Goal: Task Accomplishment & Management: Complete application form

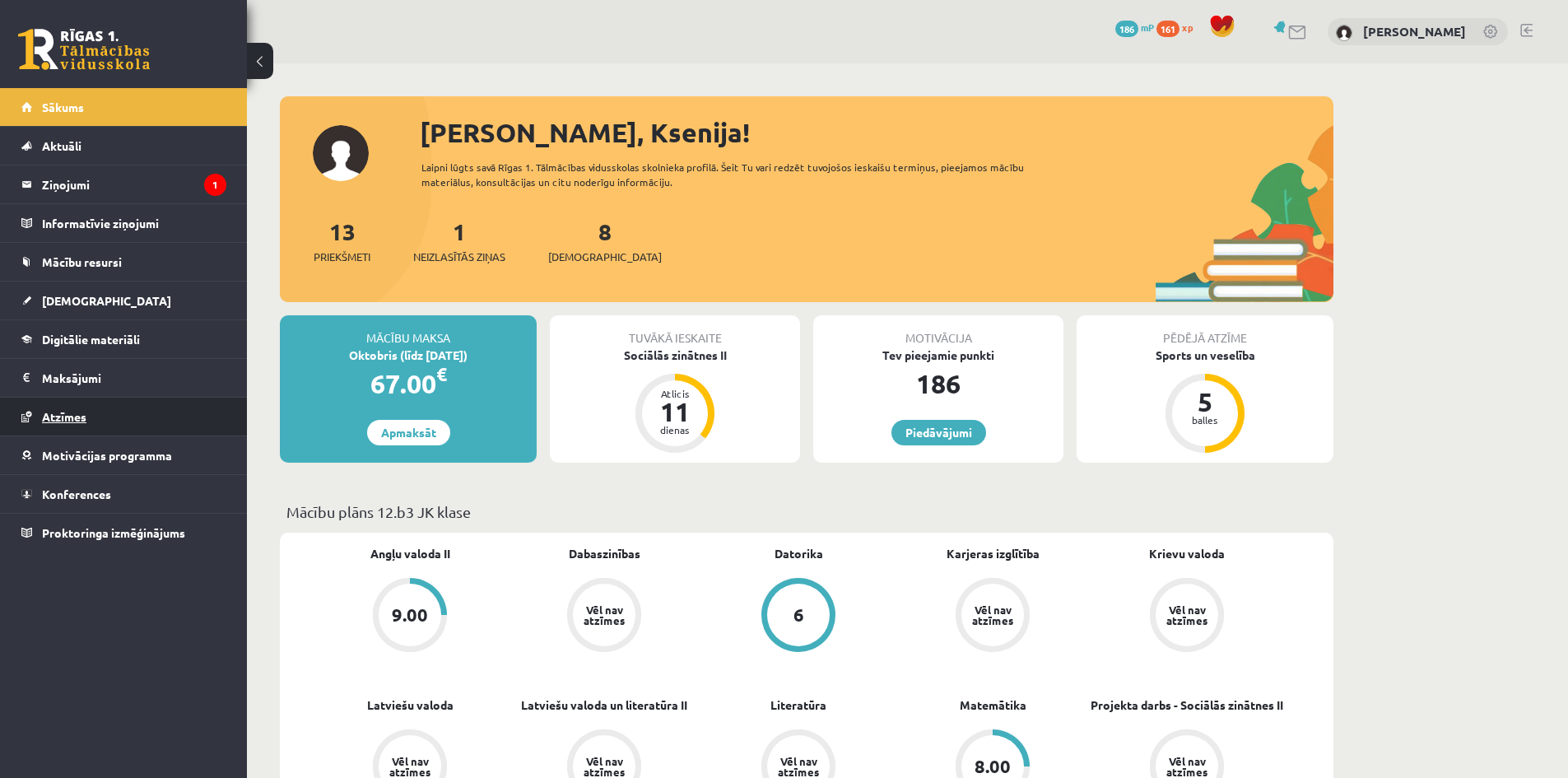
click at [64, 421] on span "Atzīmes" at bounding box center [64, 416] width 45 height 15
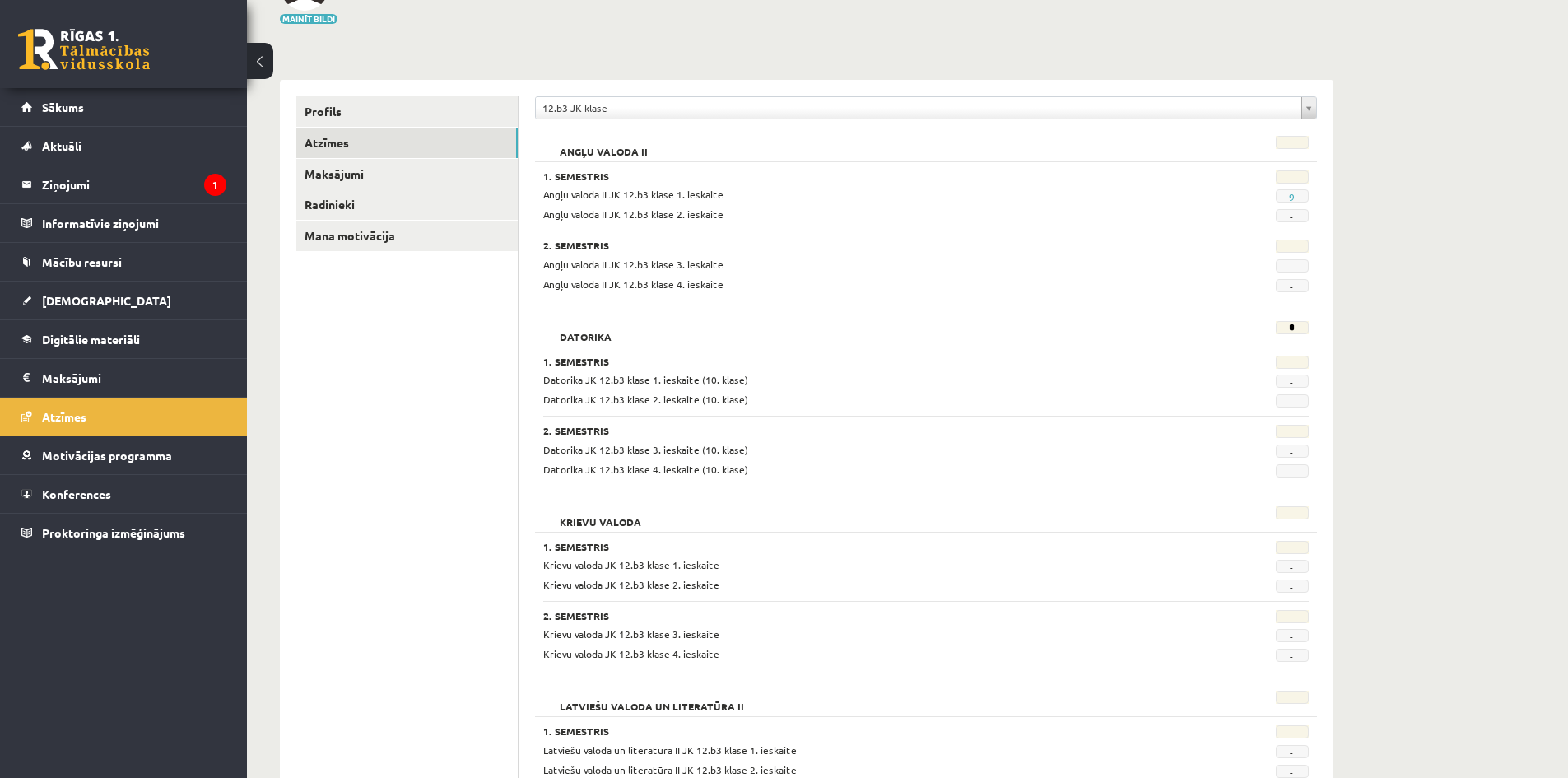
scroll to position [130, 0]
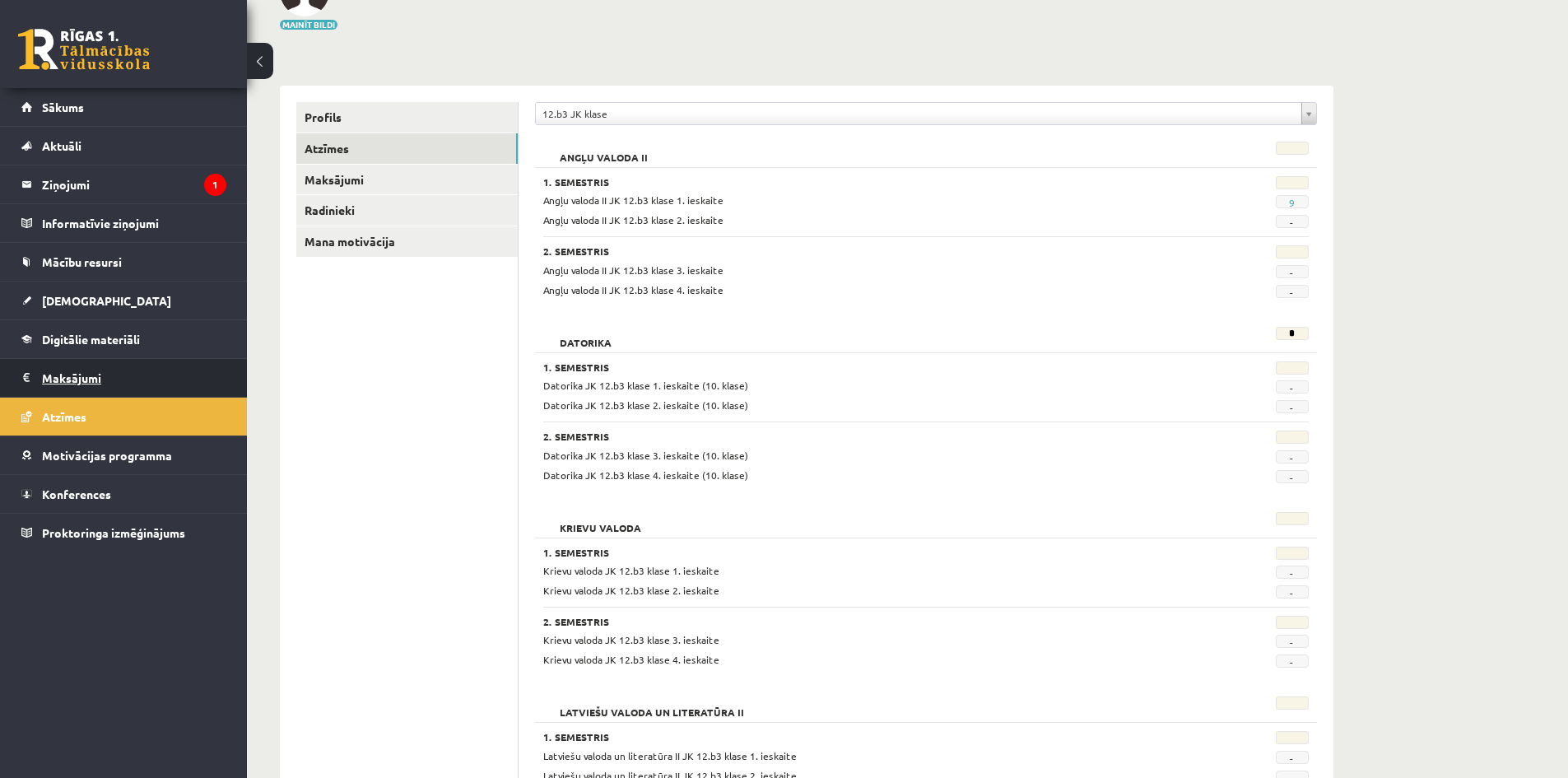
click at [73, 378] on legend "Maksājumi 0" at bounding box center [134, 378] width 185 height 38
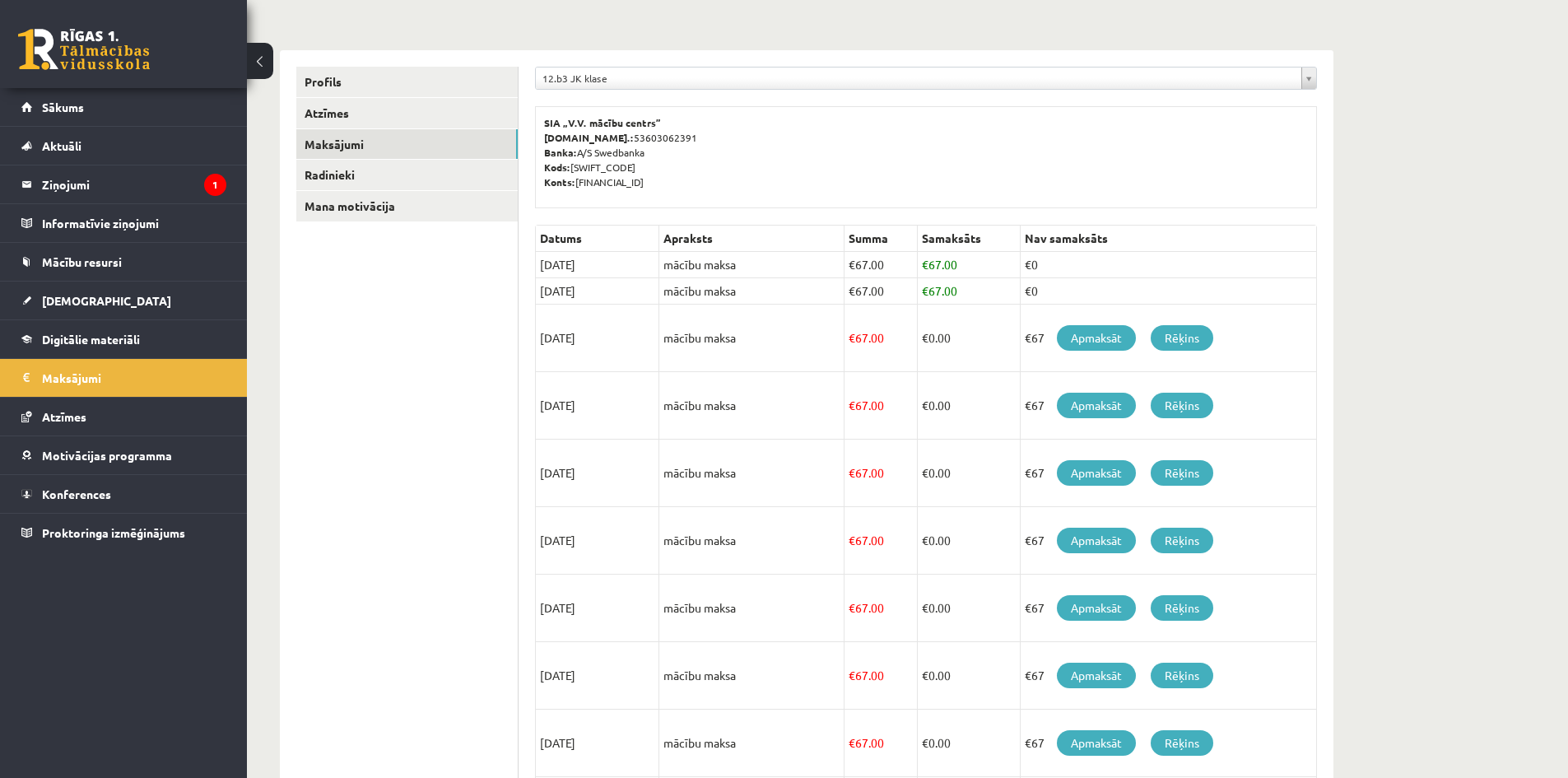
scroll to position [211, 0]
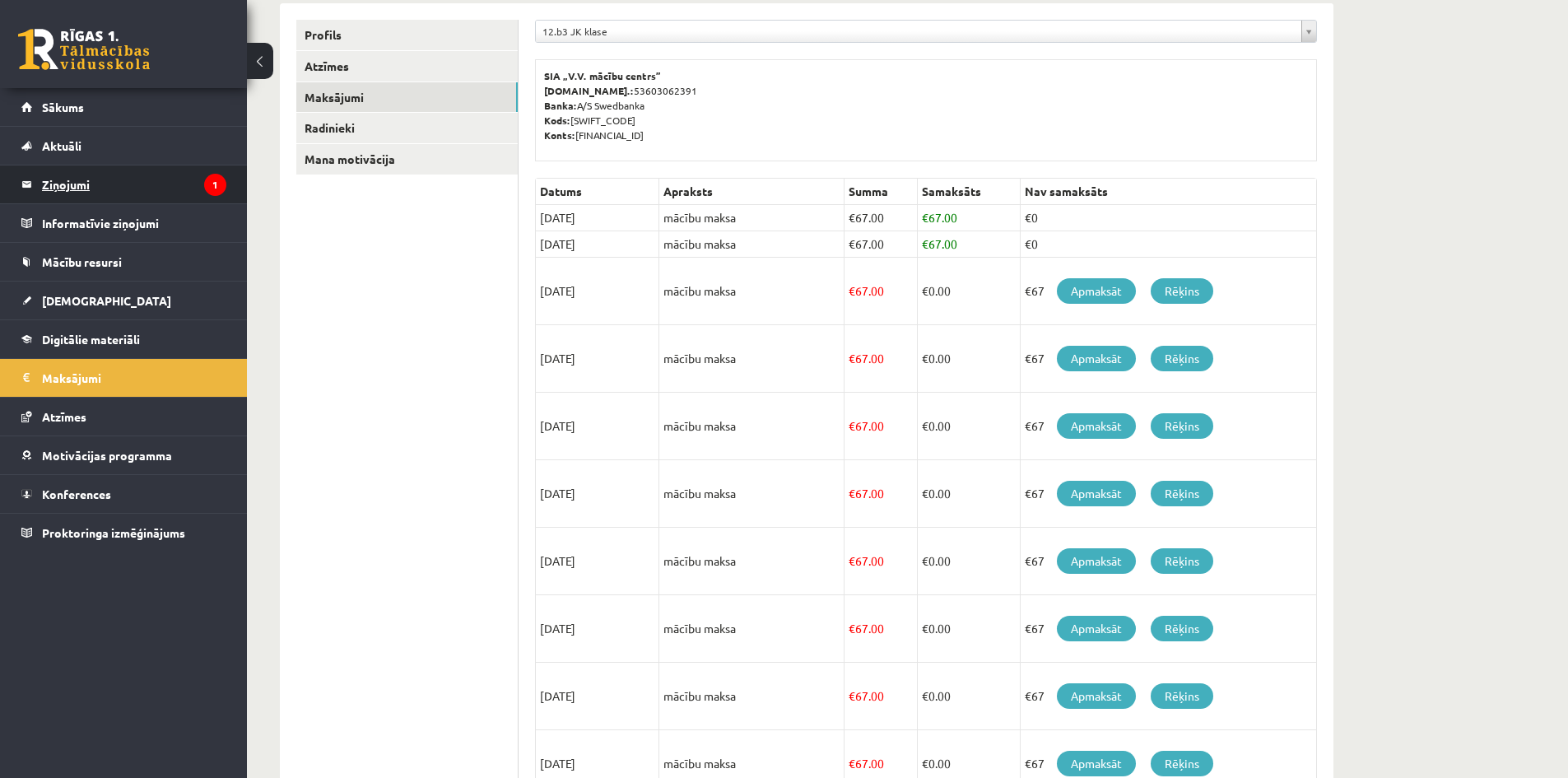
click at [98, 188] on legend "Ziņojumi 1" at bounding box center [134, 185] width 185 height 38
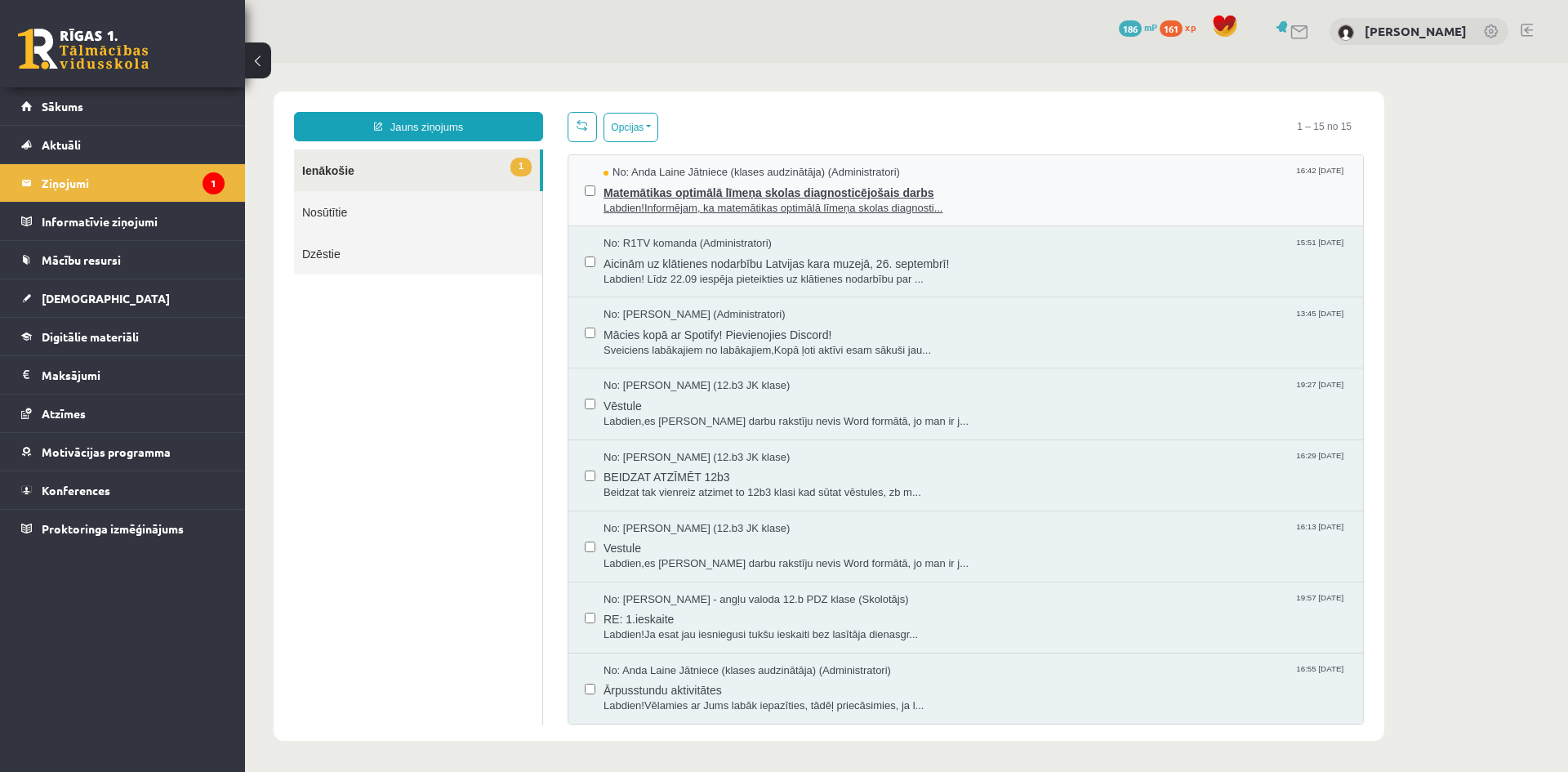
click at [666, 189] on span "Matemātikas optimālā līmeņa skolas diagnosticējošais darbs" at bounding box center [974, 190] width 743 height 21
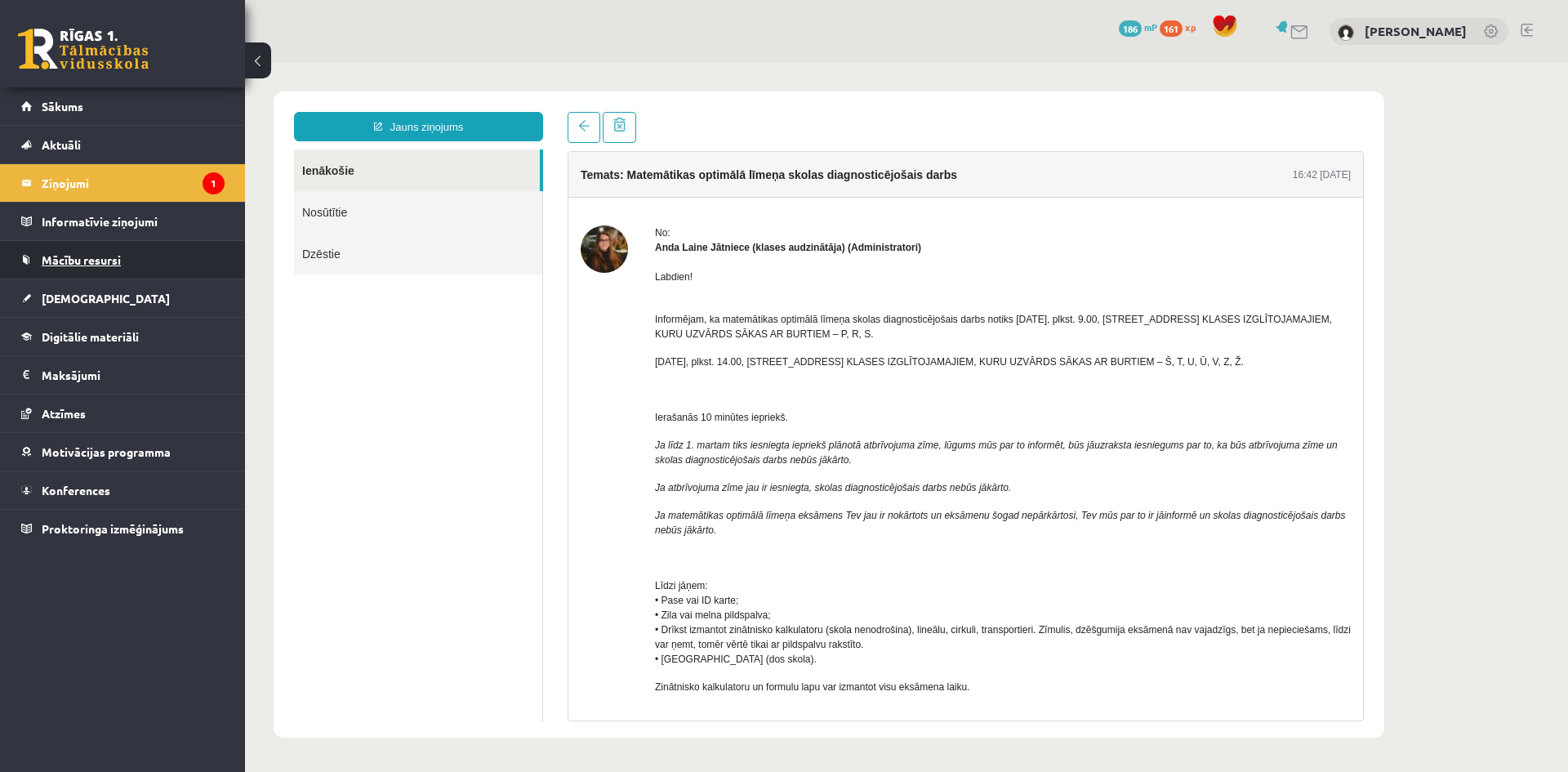
click at [107, 263] on span "Mācību resursi" at bounding box center [81, 259] width 79 height 15
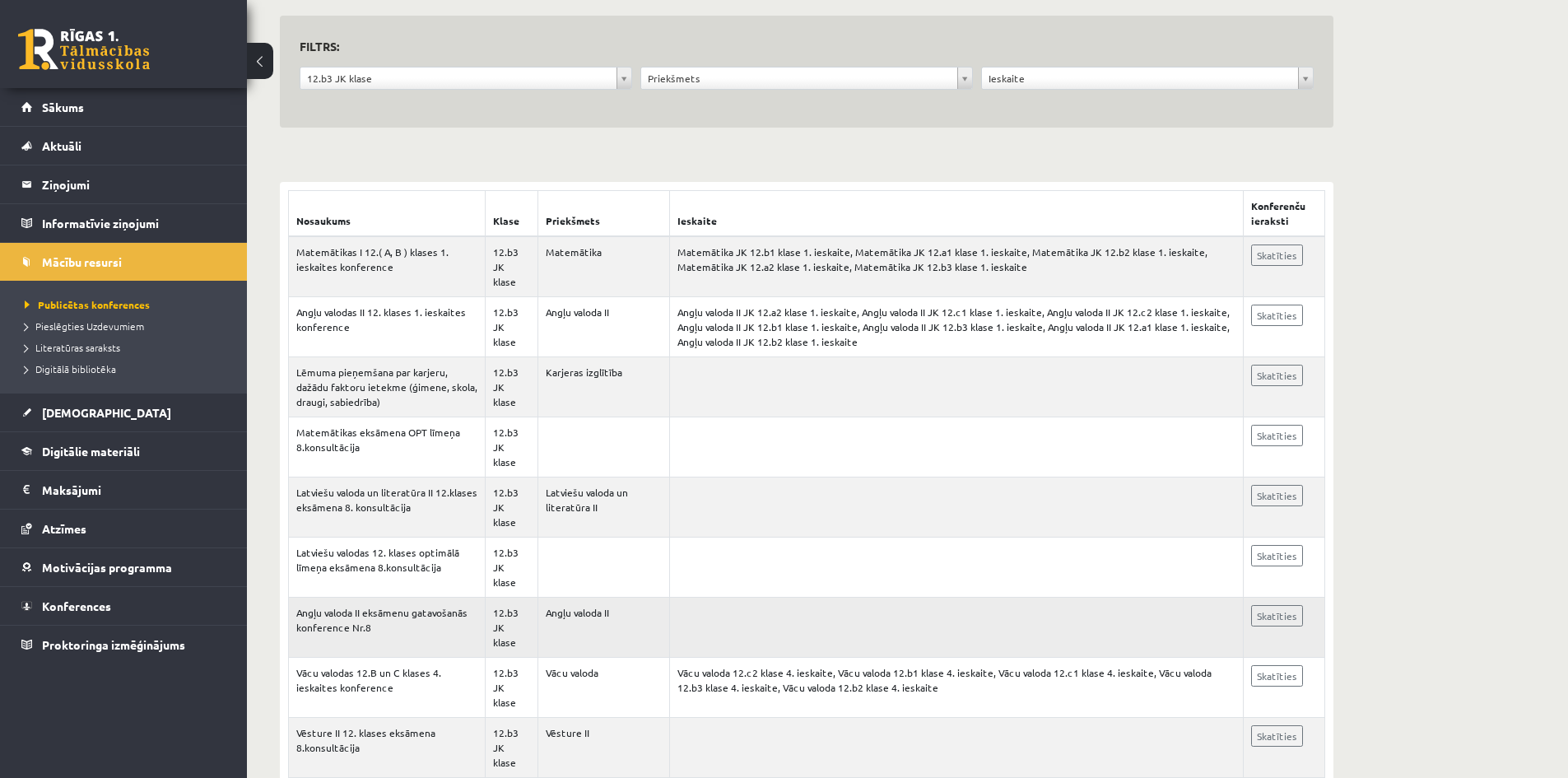
scroll to position [165, 0]
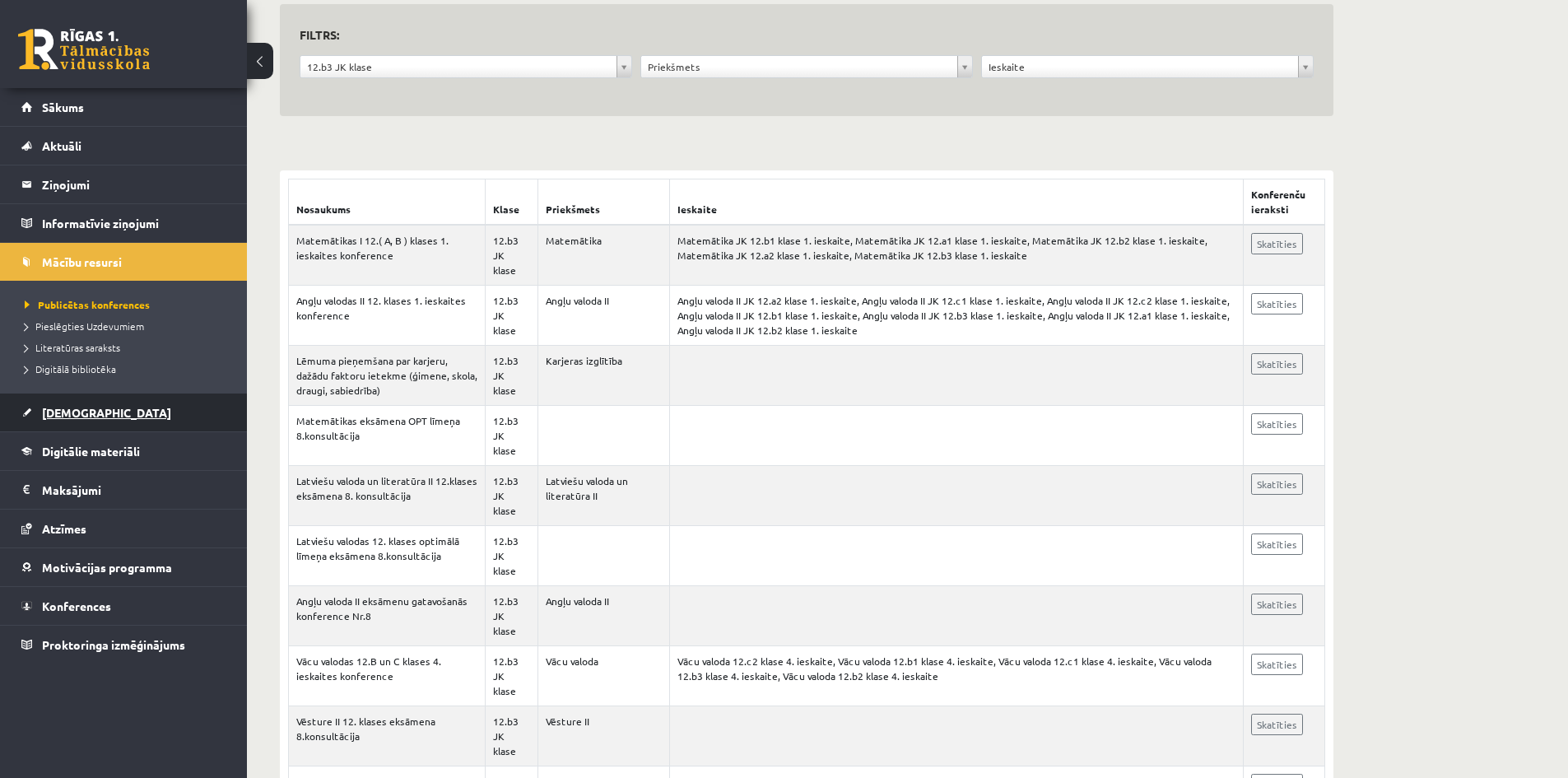
click at [92, 408] on span "[DEMOGRAPHIC_DATA]" at bounding box center [107, 412] width 130 height 15
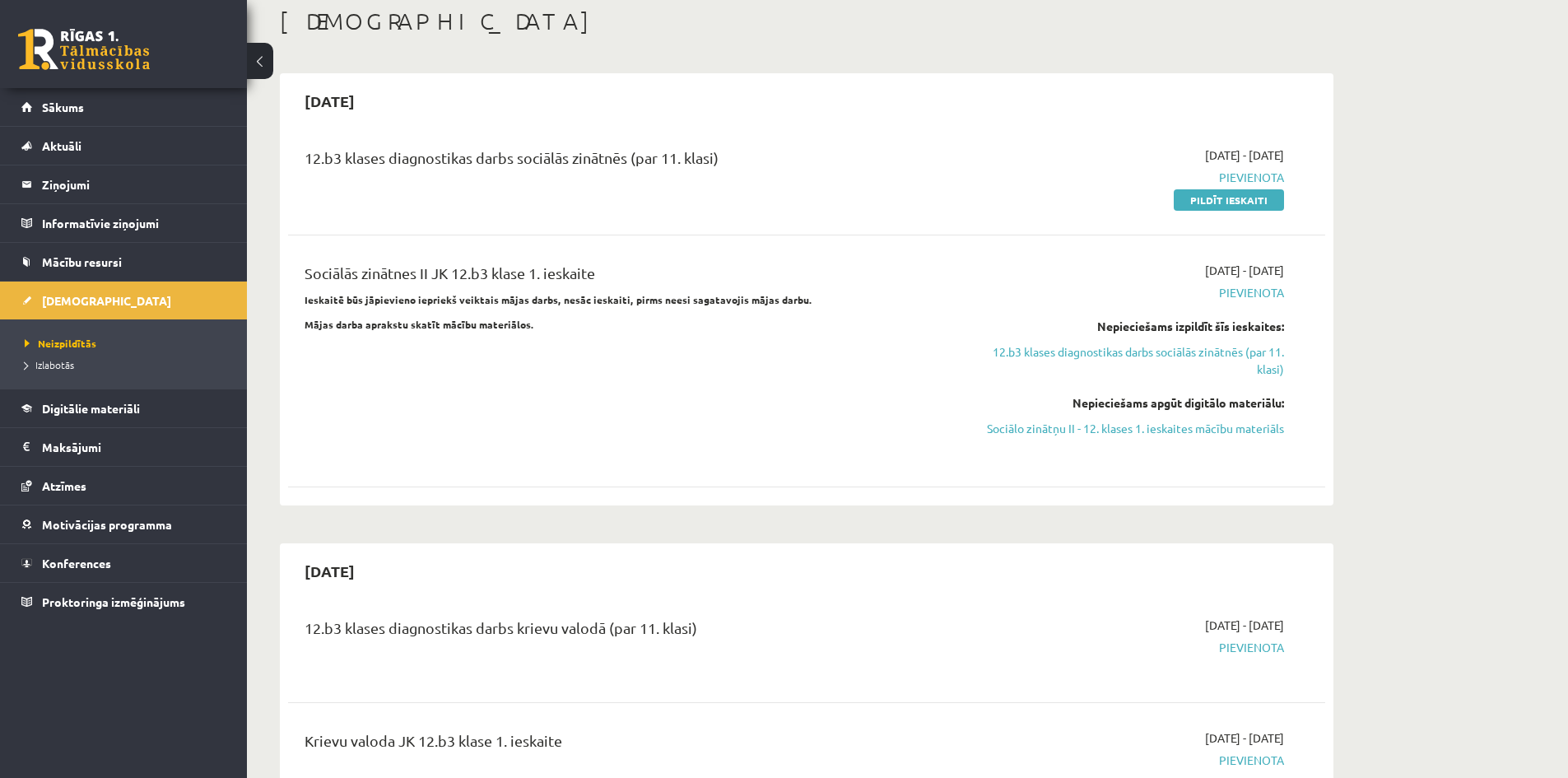
scroll to position [83, 0]
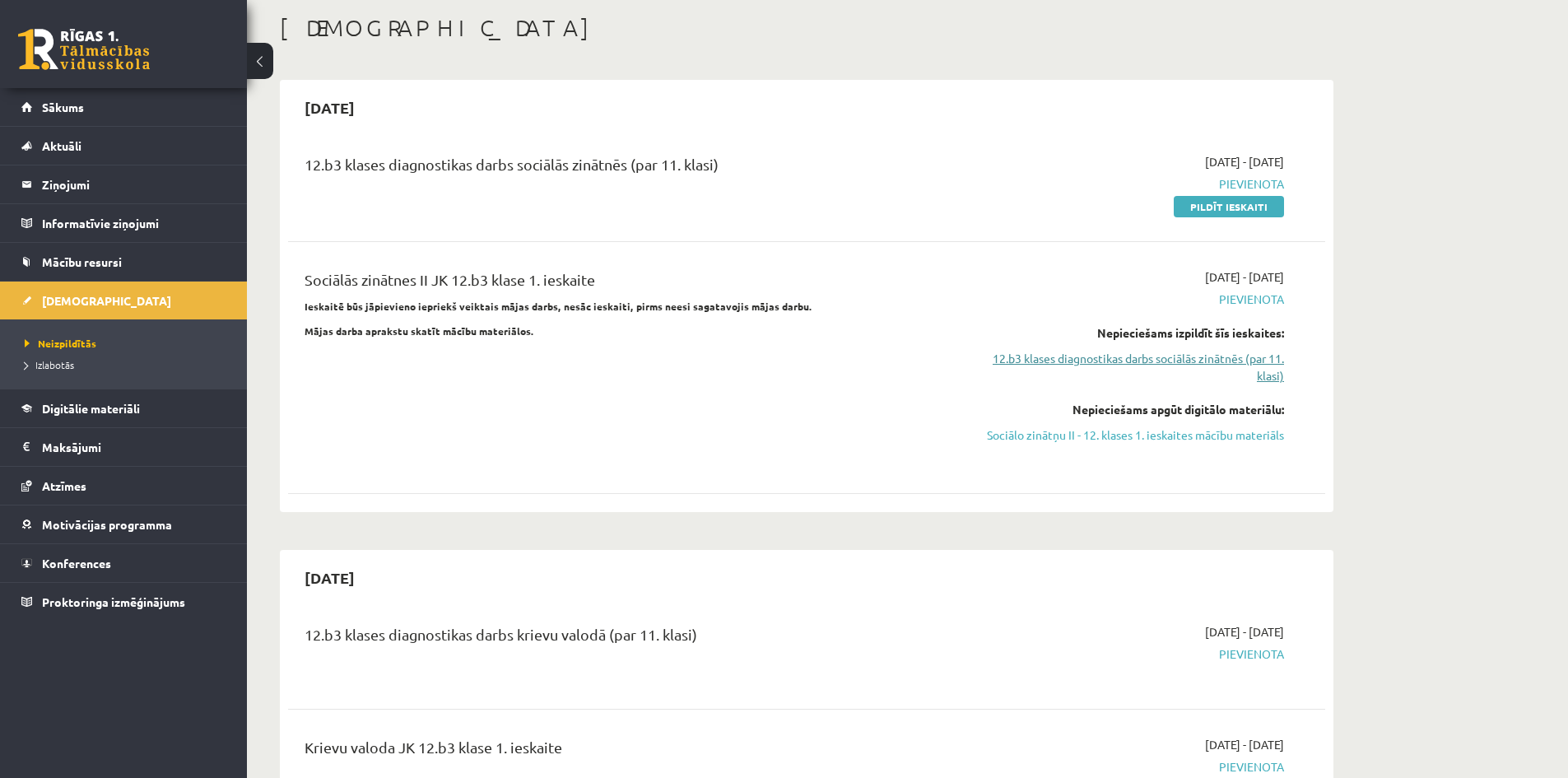
click at [1186, 370] on link "12.b3 klases diagnostikas darbs sociālās zinātnēs (par 11. klasi)" at bounding box center [1128, 367] width 310 height 35
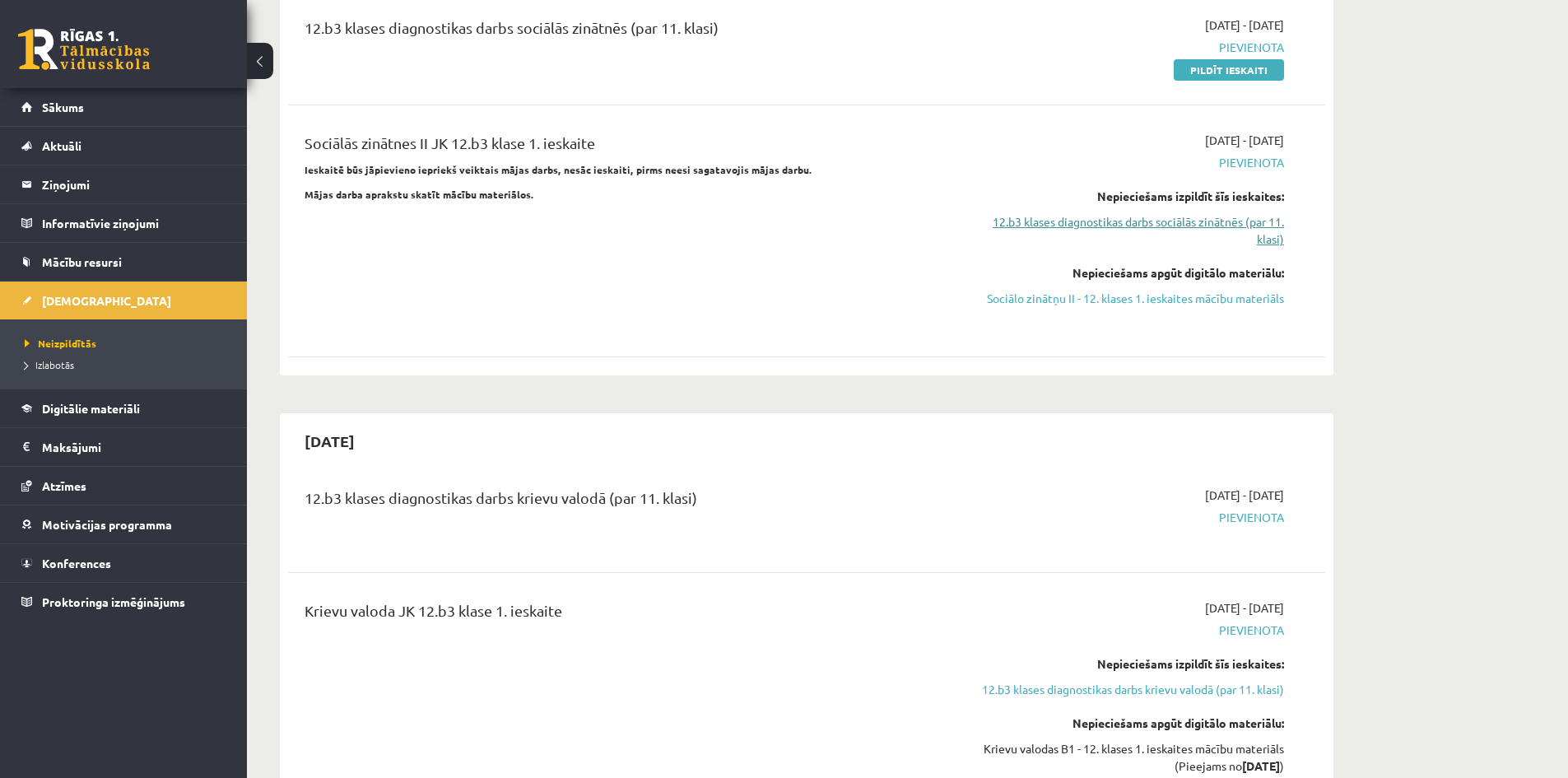
click at [1111, 219] on link "12.b3 klases diagnostikas darbs sociālās zinātnēs (par 11. klasi)" at bounding box center [1128, 230] width 310 height 35
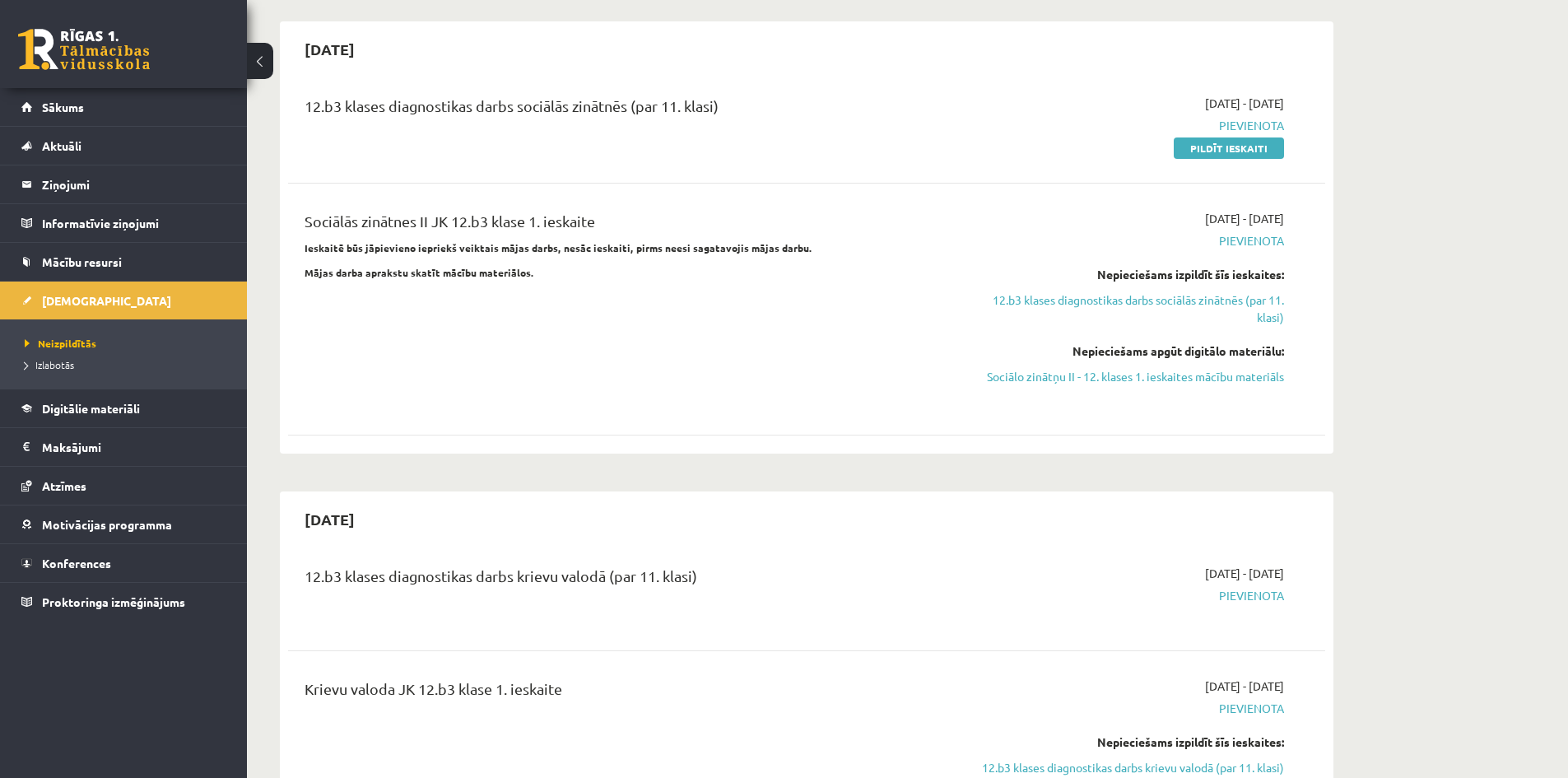
scroll to position [137, 0]
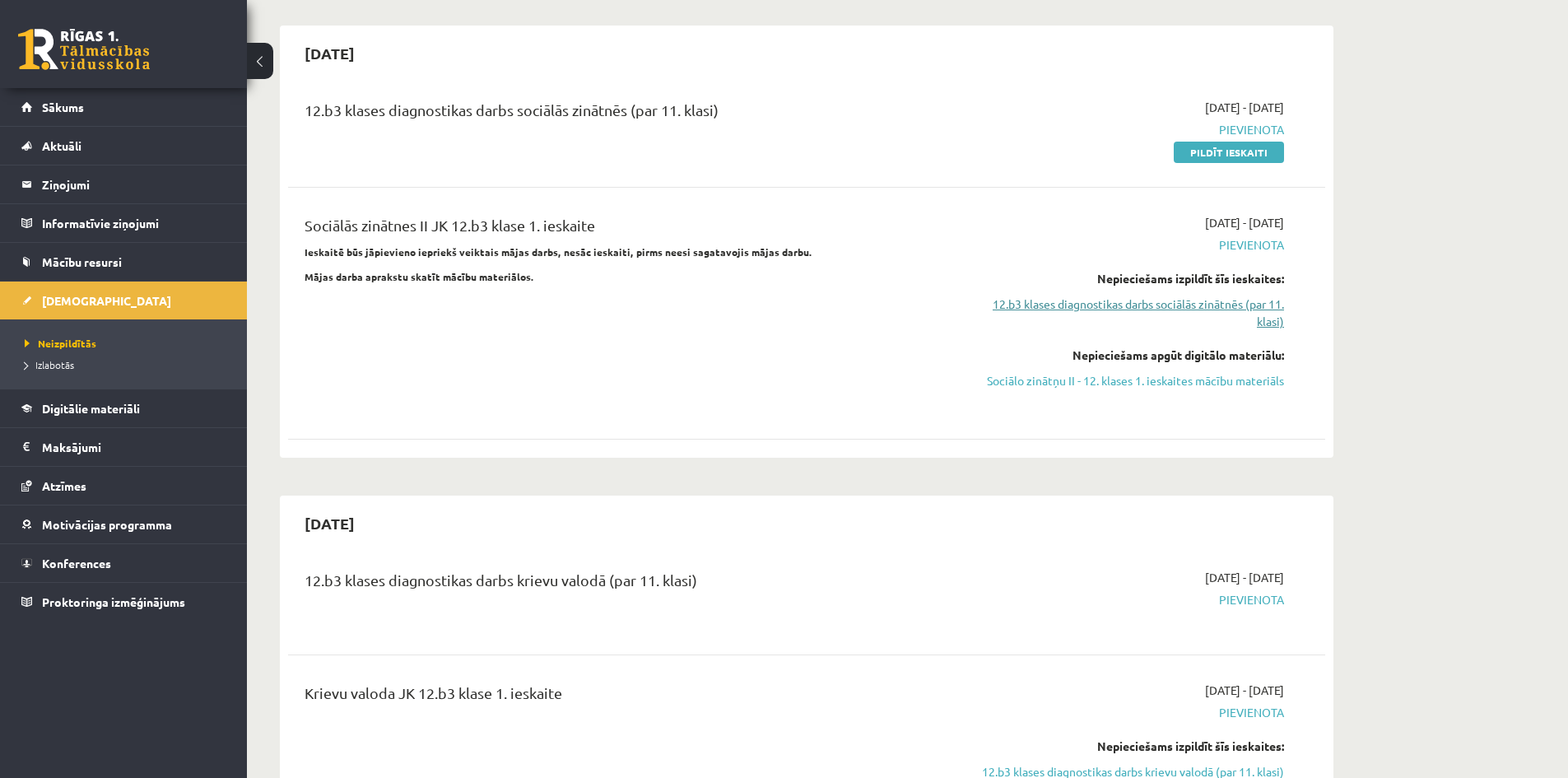
click at [1255, 309] on link "12.b3 klases diagnostikas darbs sociālās zinātnēs (par 11. klasi)" at bounding box center [1128, 312] width 310 height 35
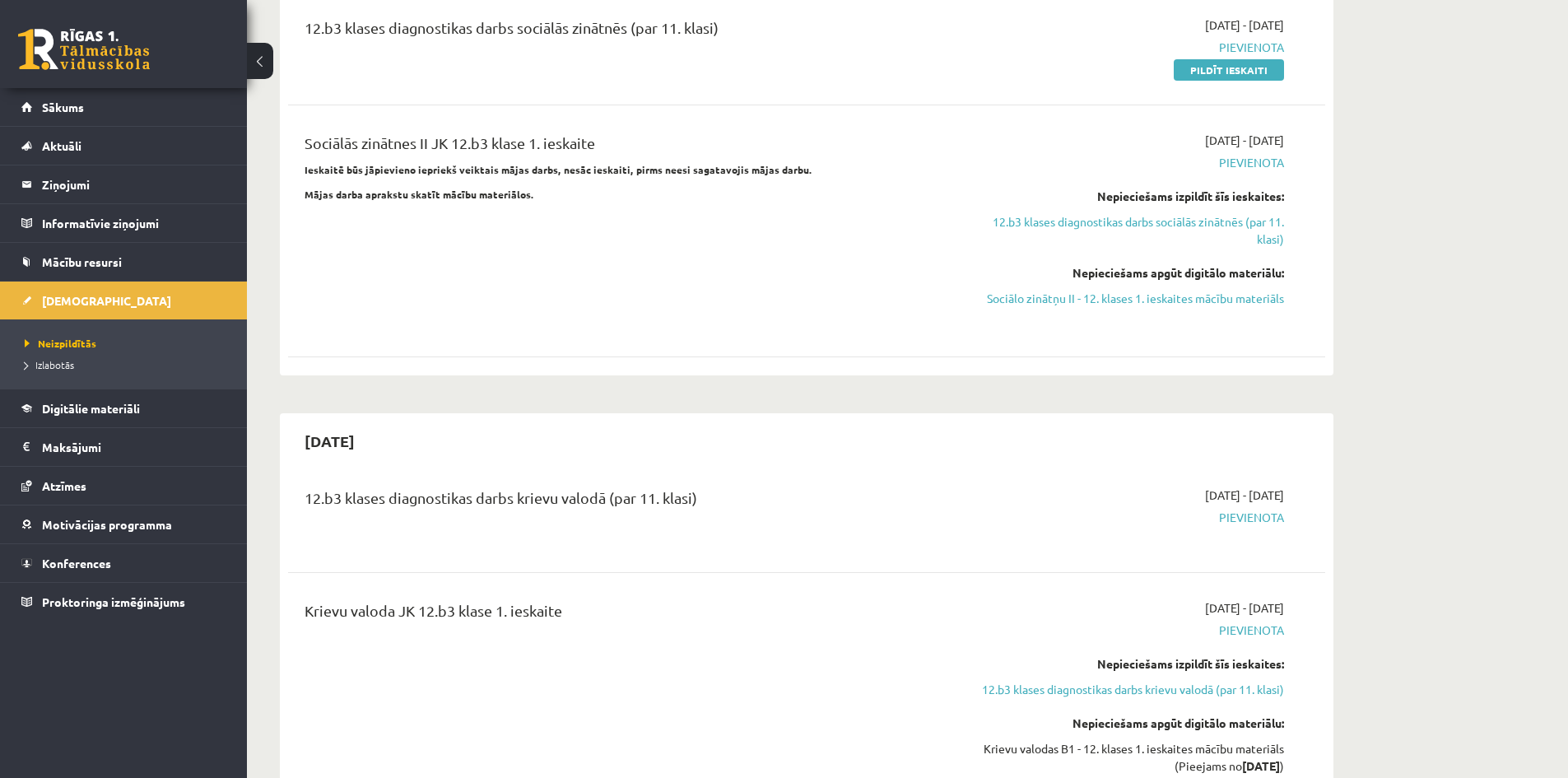
click at [1256, 309] on div "2025-09-16 - 2025-09-30 Pievienota Nepieciešams izpildīt šīs ieskaites: 12.b3 k…" at bounding box center [1129, 230] width 335 height 198
click at [1258, 223] on link "12.b3 klases diagnostikas darbs sociālās zinātnēs (par 11. klasi)" at bounding box center [1128, 230] width 310 height 35
click at [1260, 222] on link "12.b3 klases diagnostikas darbs sociālās zinātnēs (par 11. klasi)" at bounding box center [1128, 230] width 310 height 35
click at [1260, 303] on link "Sociālo zinātņu II - 12. klases 1. ieskaites mācību materiāls" at bounding box center [1128, 297] width 310 height 17
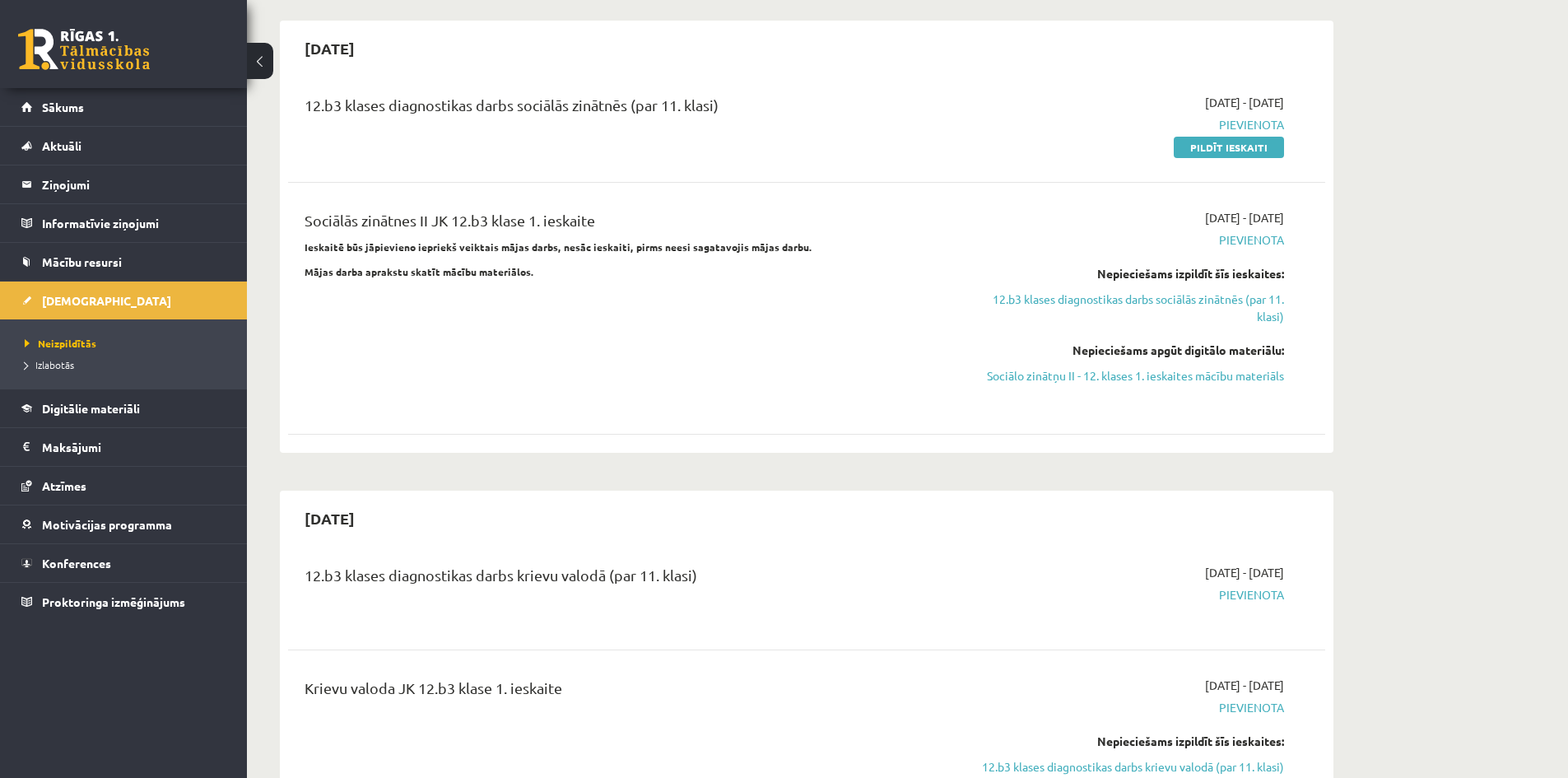
scroll to position [137, 0]
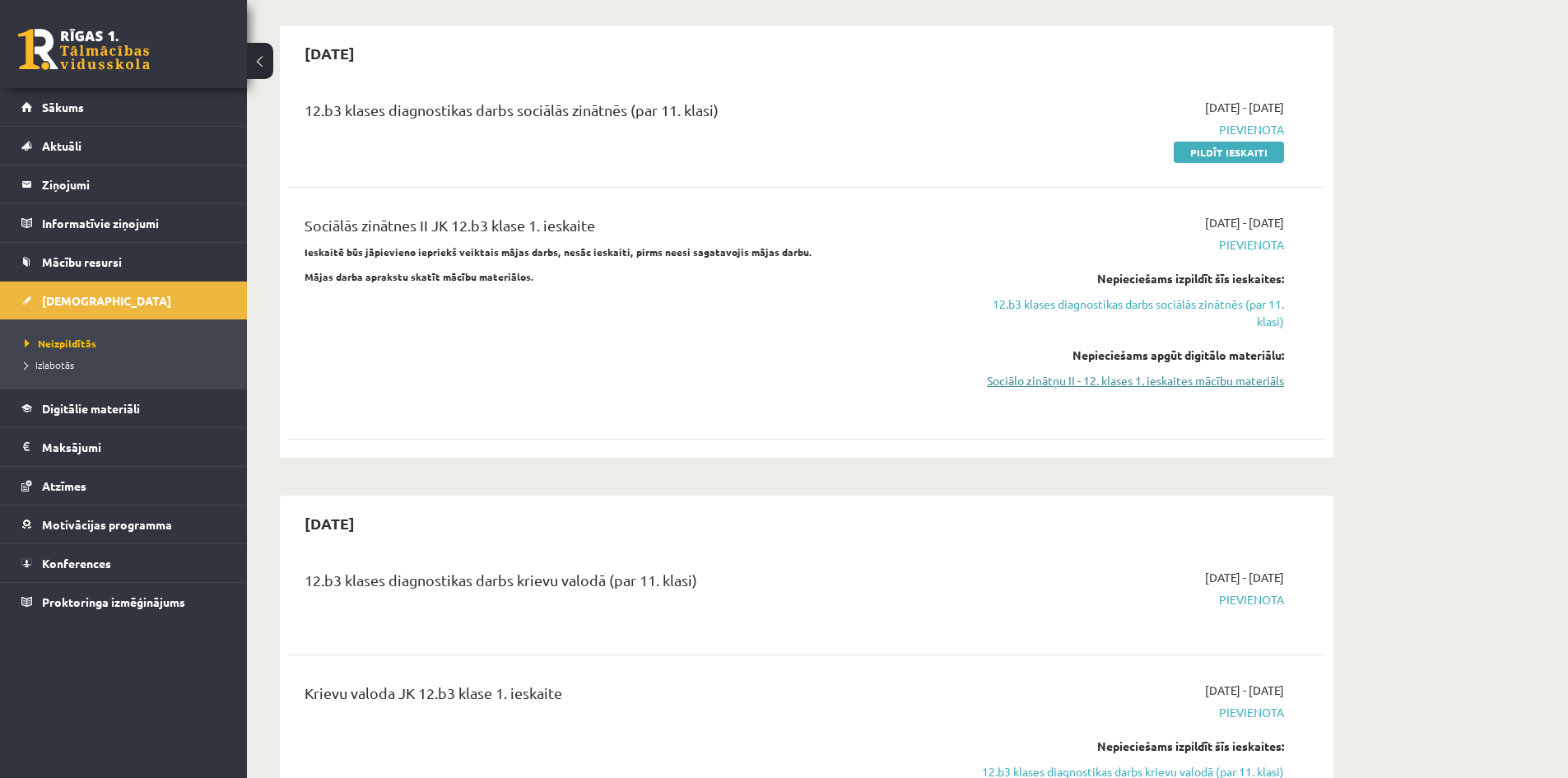
click at [1217, 380] on link "Sociālo zinātņu II - 12. klases 1. ieskaites mācību materiāls" at bounding box center [1128, 380] width 310 height 17
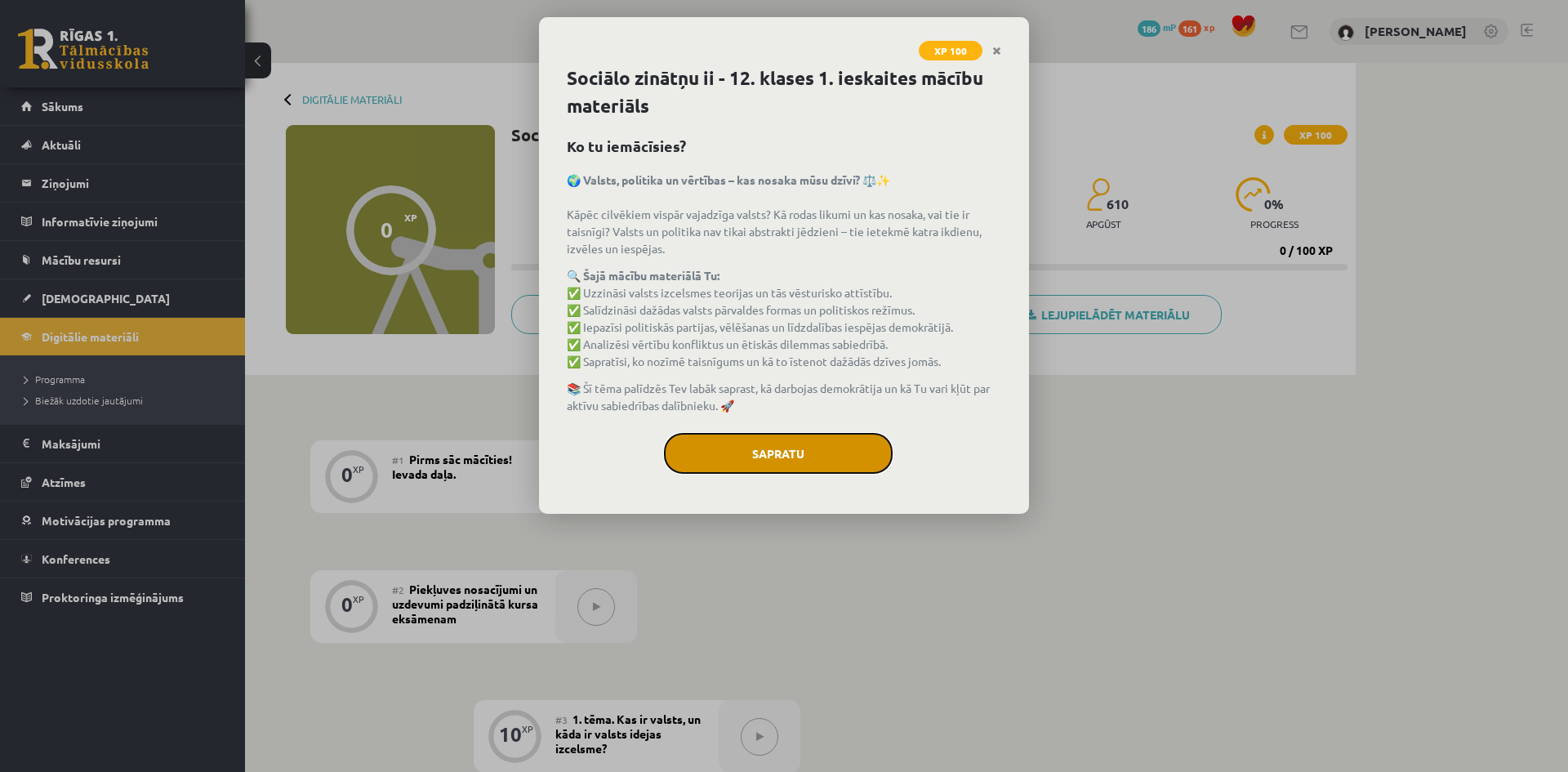
click at [807, 461] on button "Sapratu" at bounding box center [778, 452] width 229 height 41
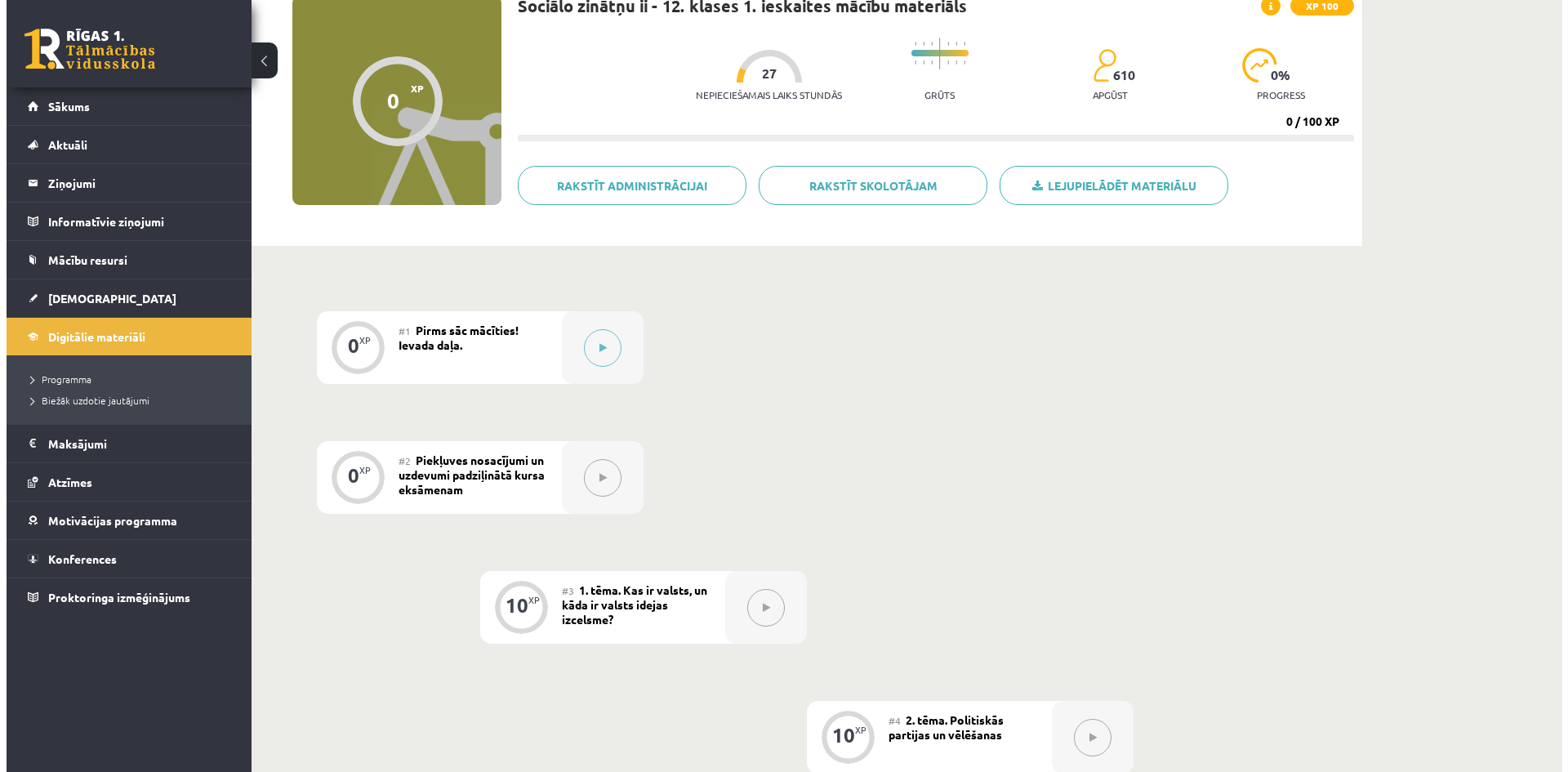
scroll to position [245, 0]
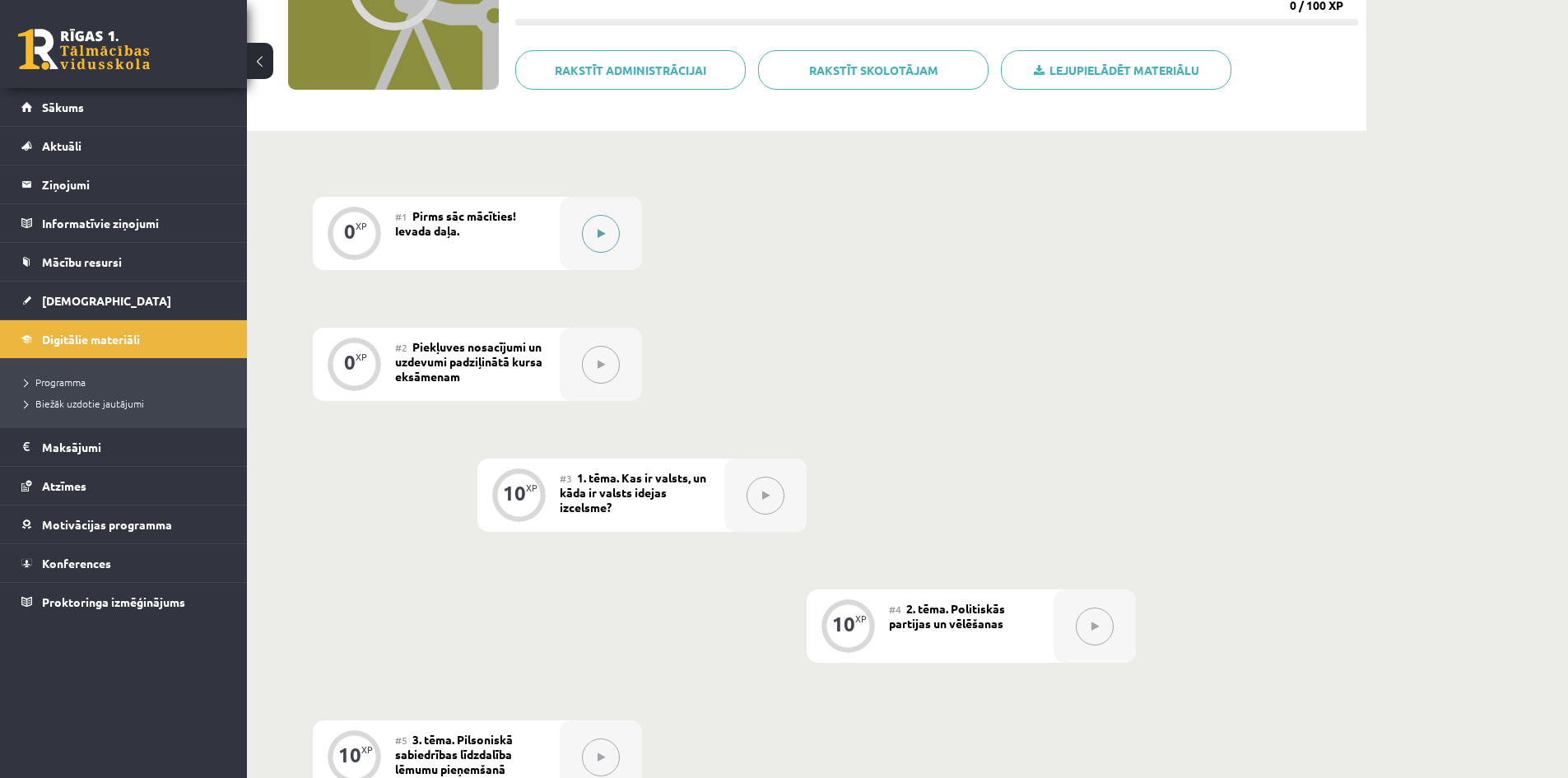
click at [605, 242] on button at bounding box center [600, 233] width 38 height 38
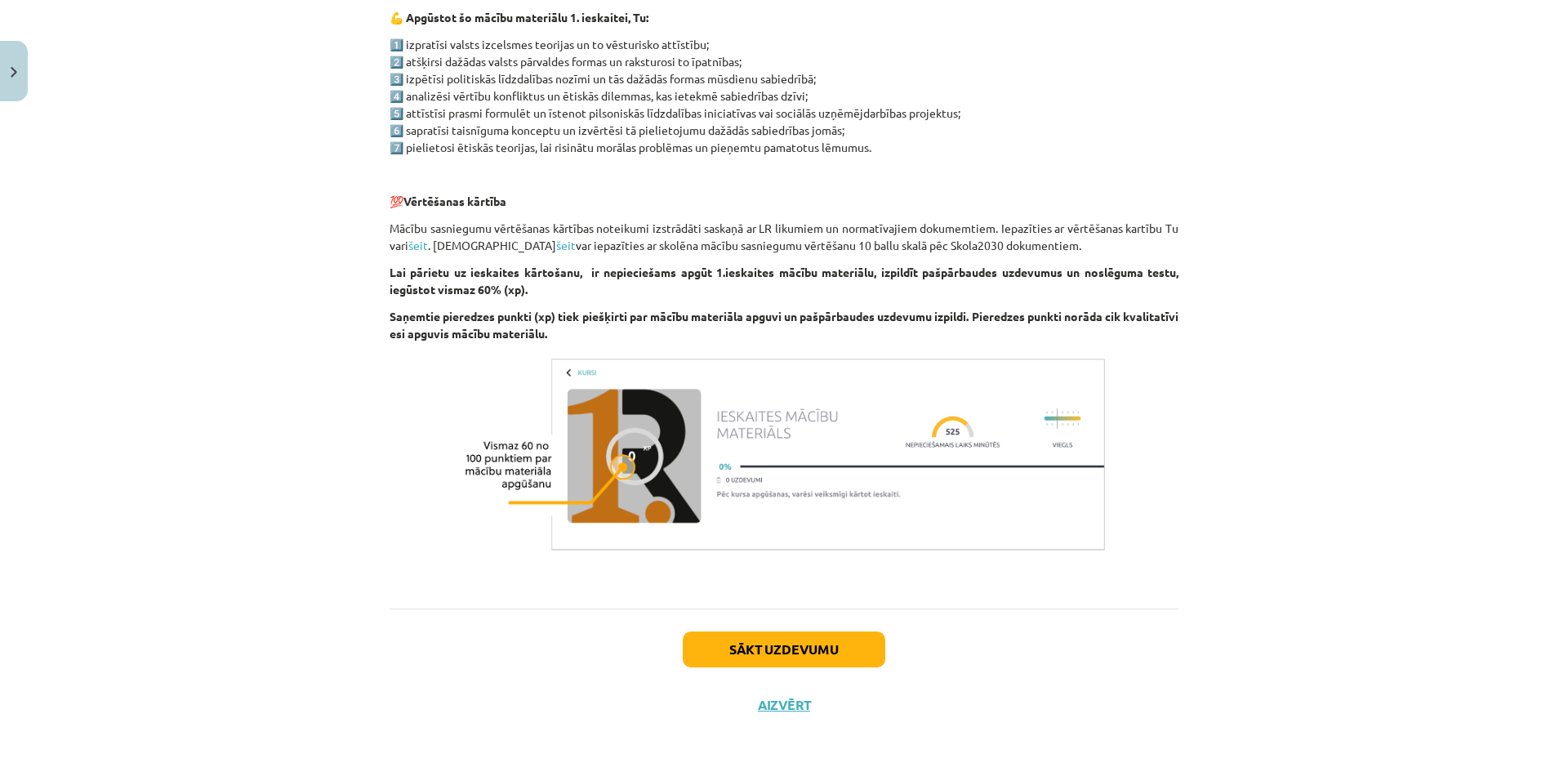
scroll to position [867, 0]
click at [777, 657] on button "Sākt uzdevumu" at bounding box center [784, 647] width 203 height 36
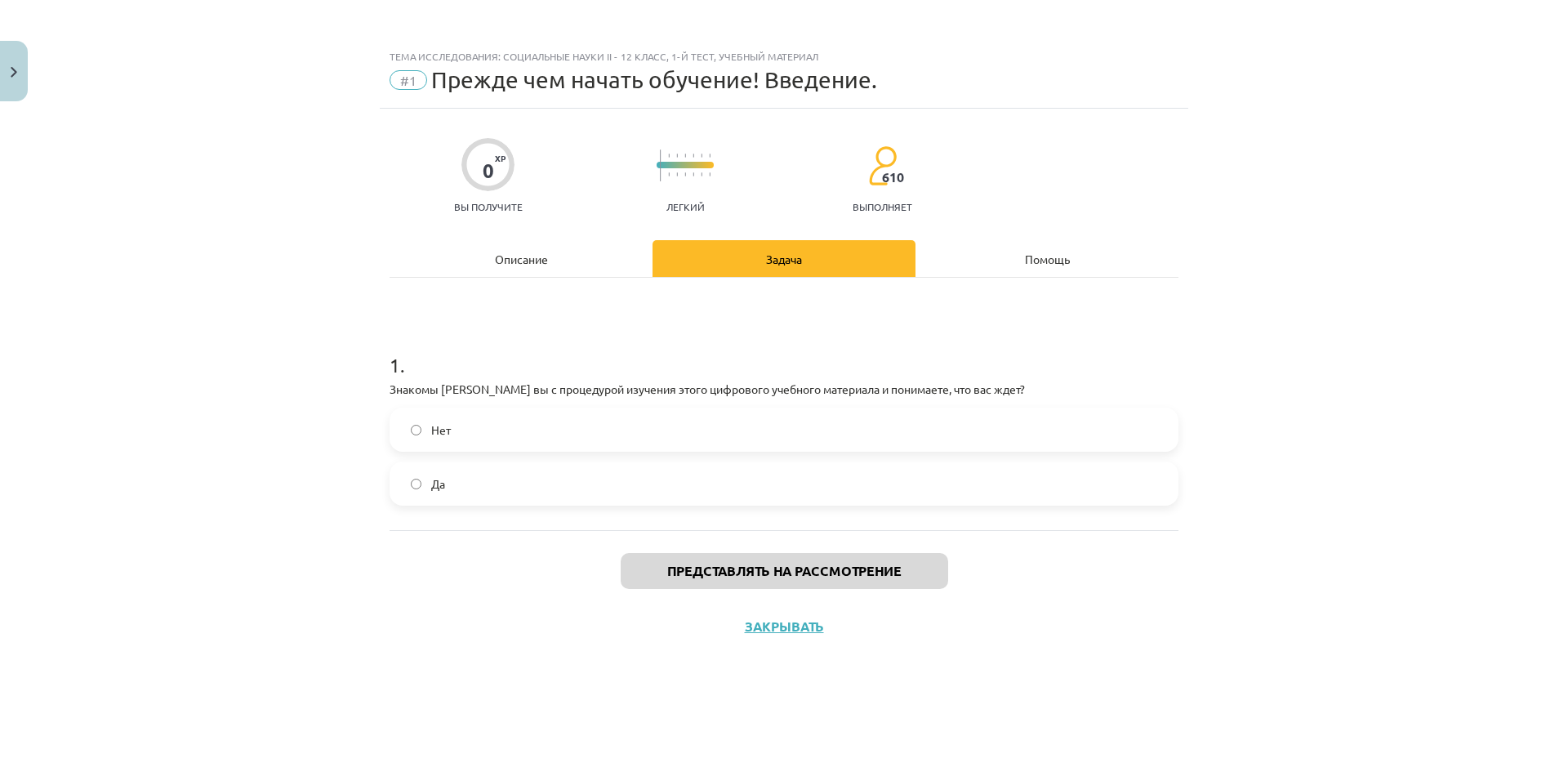
click at [424, 484] on label "Да" at bounding box center [784, 483] width 785 height 41
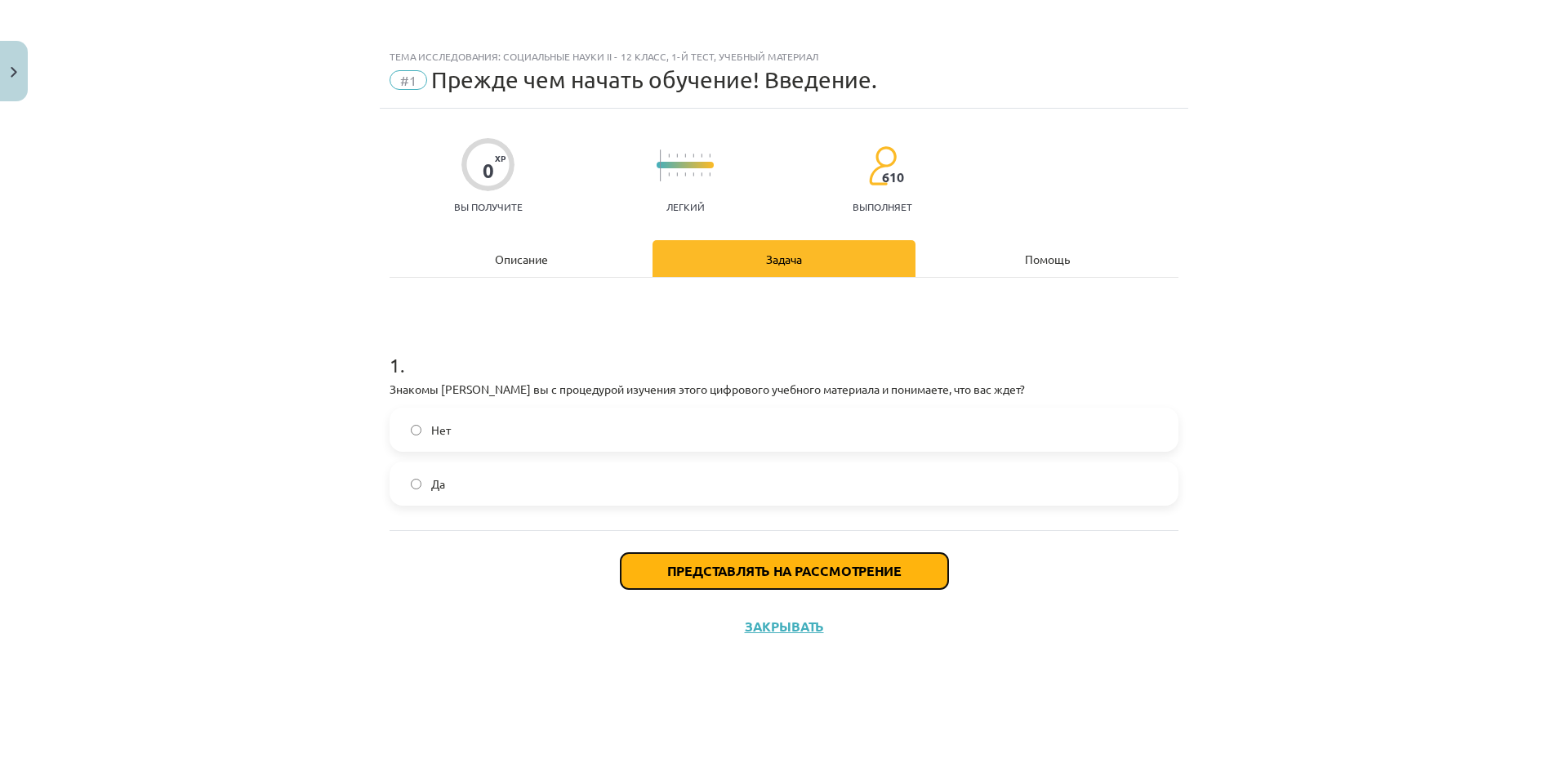
click at [785, 578] on button "Представлять на рассмотрение" at bounding box center [784, 571] width 327 height 36
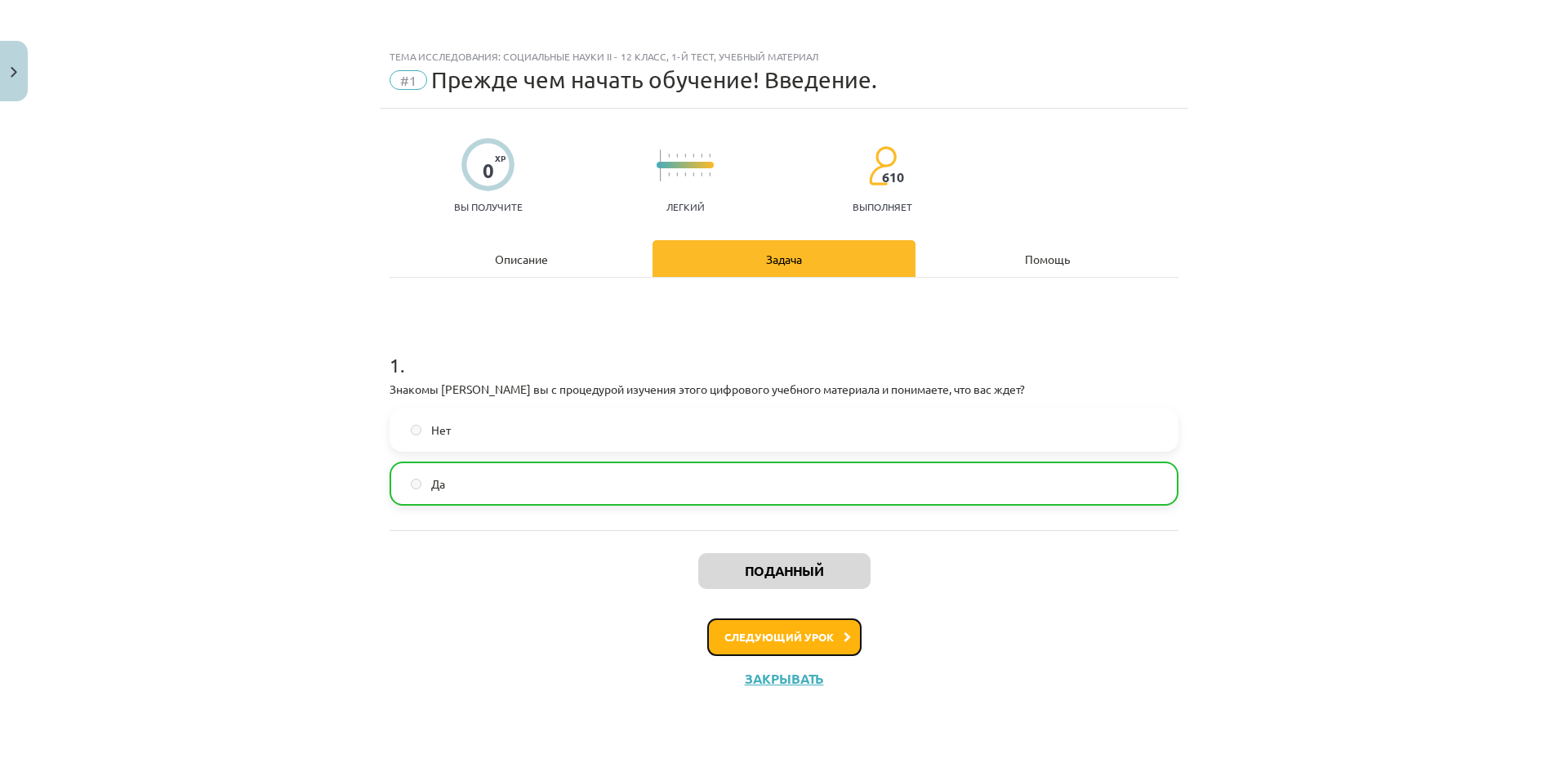
click at [773, 647] on button "Следующий урок" at bounding box center [784, 637] width 154 height 38
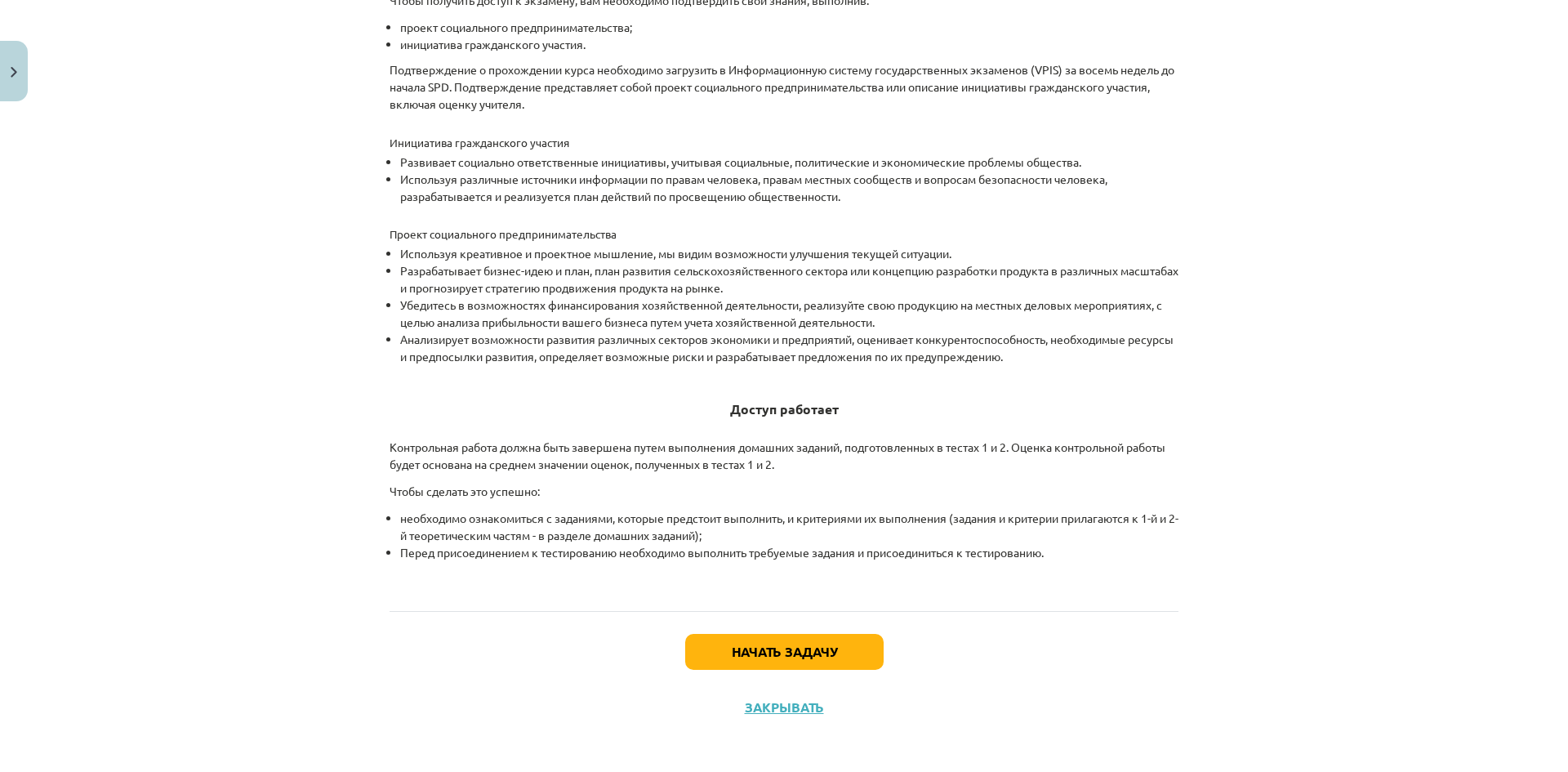
scroll to position [456, 0]
click at [849, 646] on button "Начать задачу" at bounding box center [784, 650] width 199 height 36
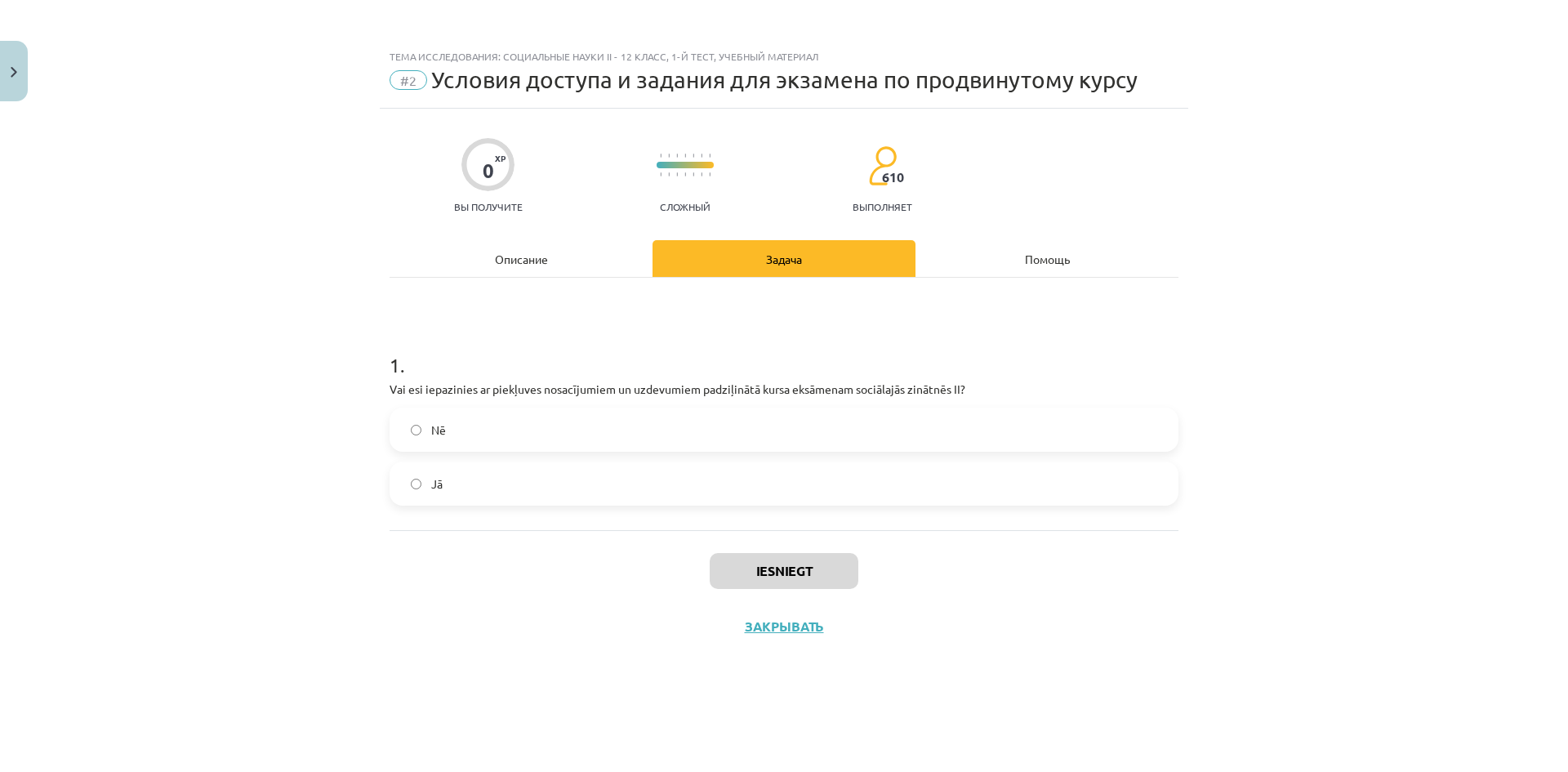
scroll to position [0, 0]
click at [418, 490] on label "Да" at bounding box center [784, 483] width 785 height 41
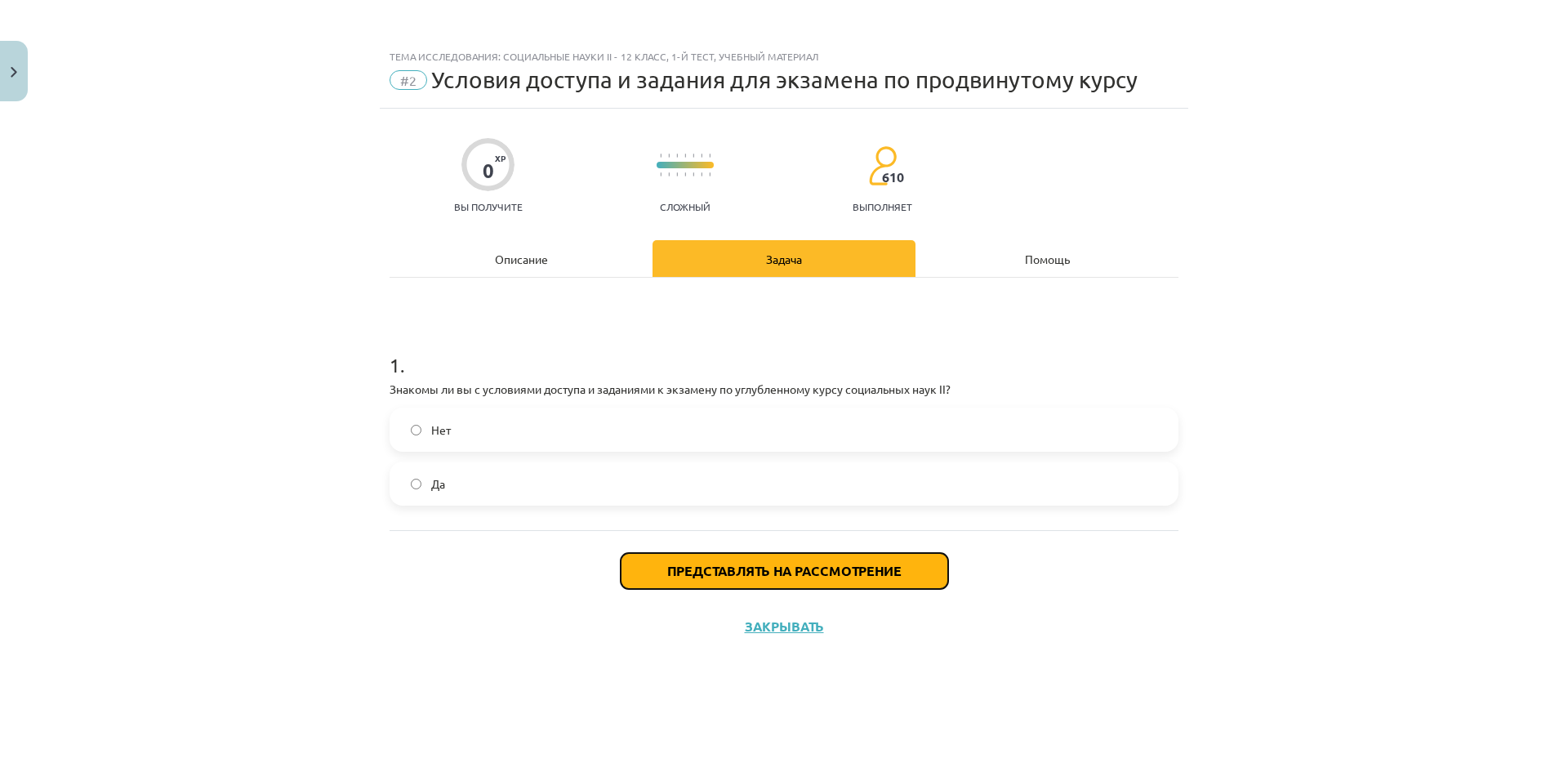
drag, startPoint x: 837, startPoint y: 572, endPoint x: 836, endPoint y: 581, distance: 9.1
click at [836, 581] on button "Представлять на рассмотрение" at bounding box center [784, 571] width 327 height 36
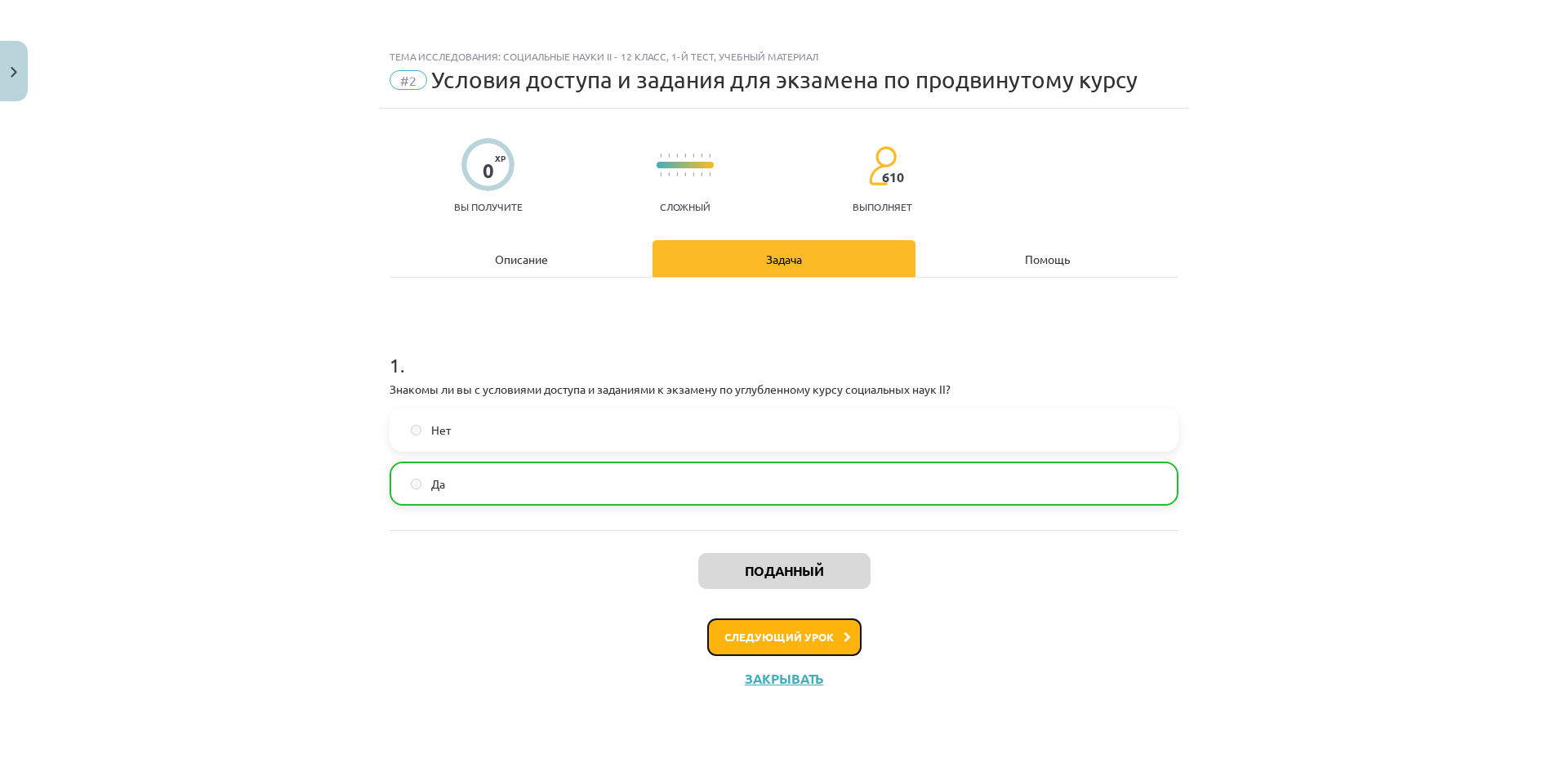
click at [774, 645] on button "Следующий урок" at bounding box center [784, 637] width 154 height 38
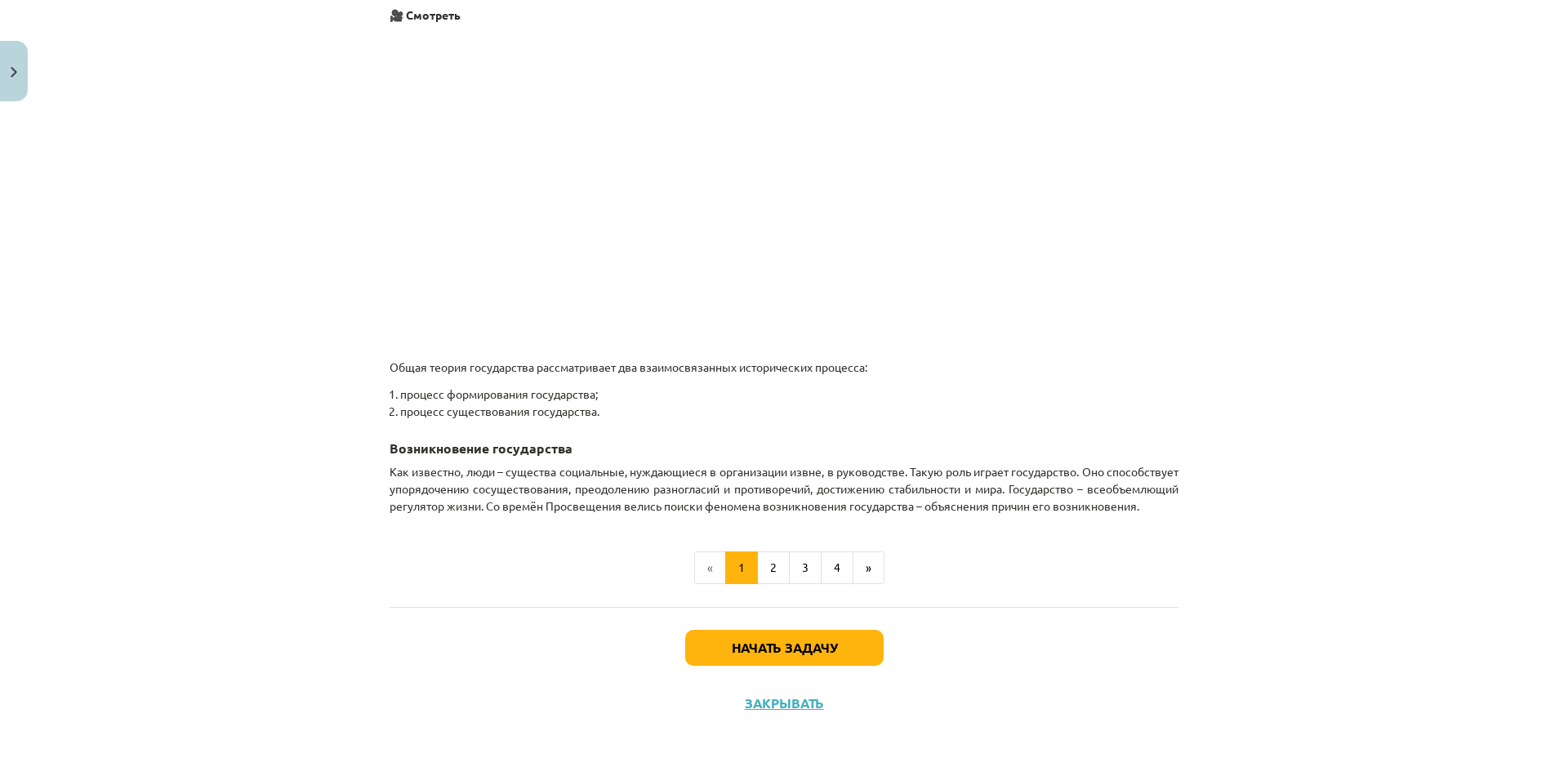
scroll to position [787, 0]
click at [1305, 149] on div "Тема исследования: Социальные науки II - 12 класс, 1-й тест, учебный материал #…" at bounding box center [784, 386] width 1568 height 772
click at [783, 653] on font "Начать задачу" at bounding box center [784, 646] width 105 height 17
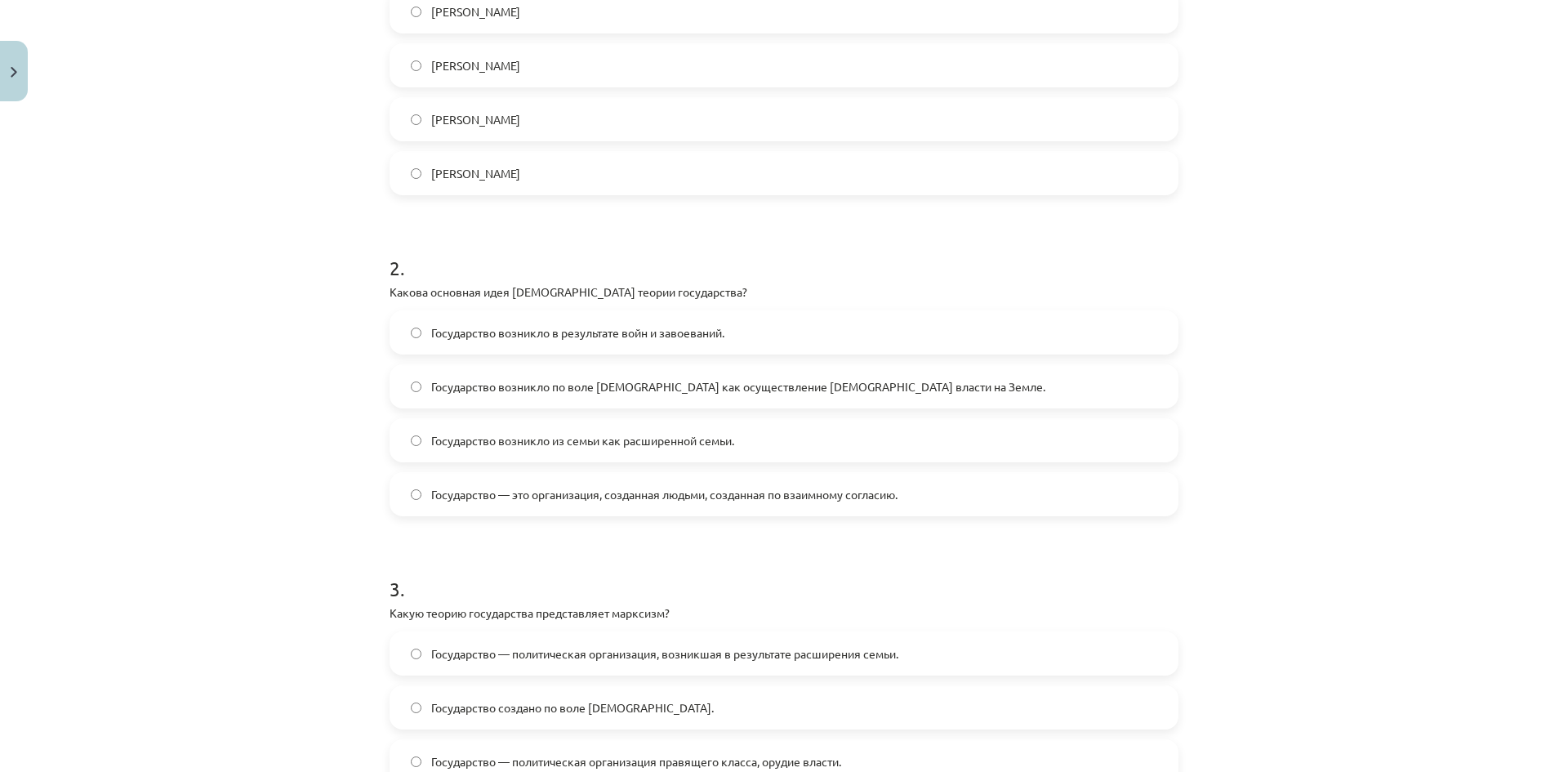
scroll to position [460, 0]
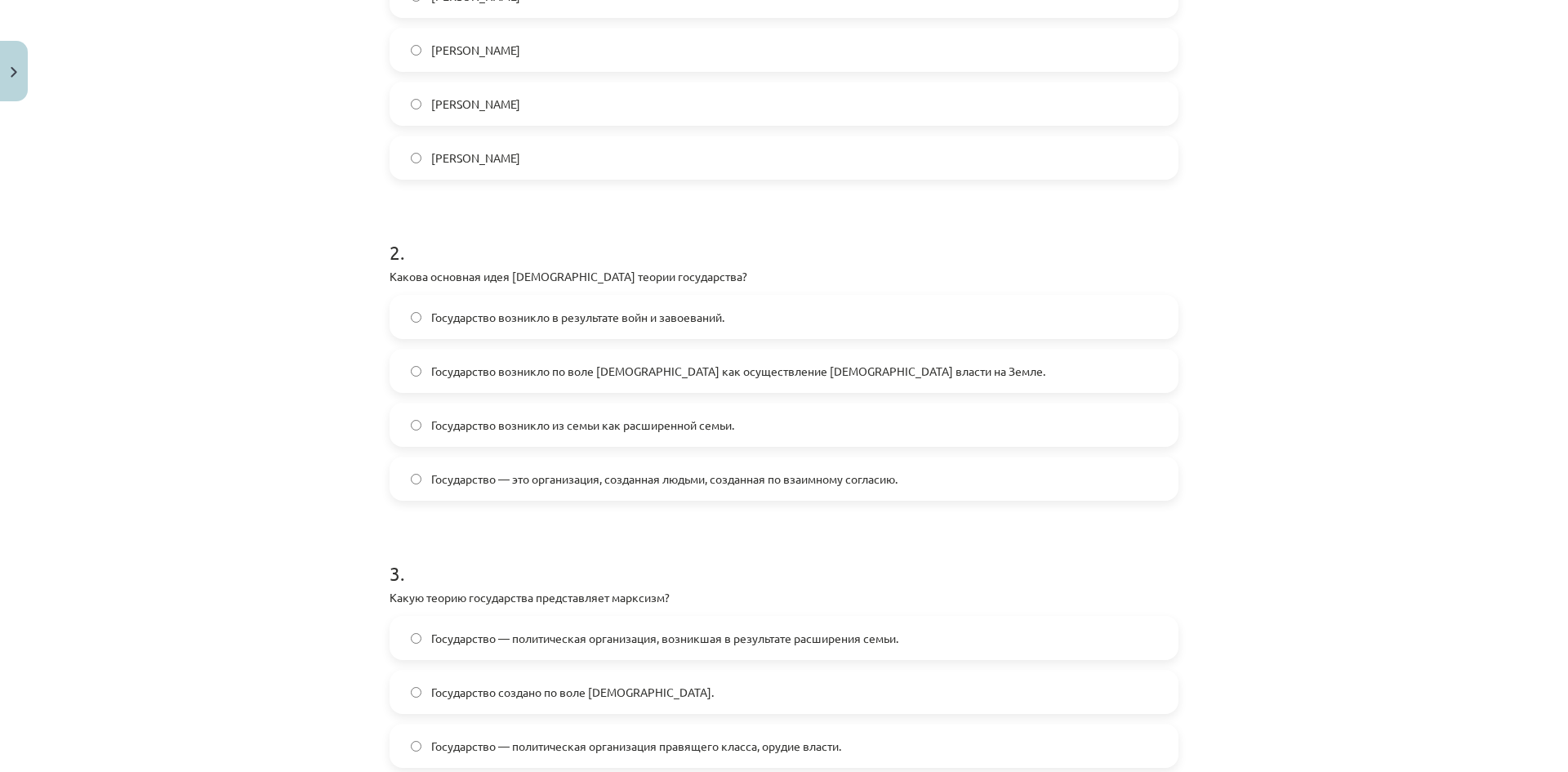
click at [415, 377] on label "Государство возникло по воле Бога как осуществление божественной власти на Земл…" at bounding box center [784, 370] width 785 height 41
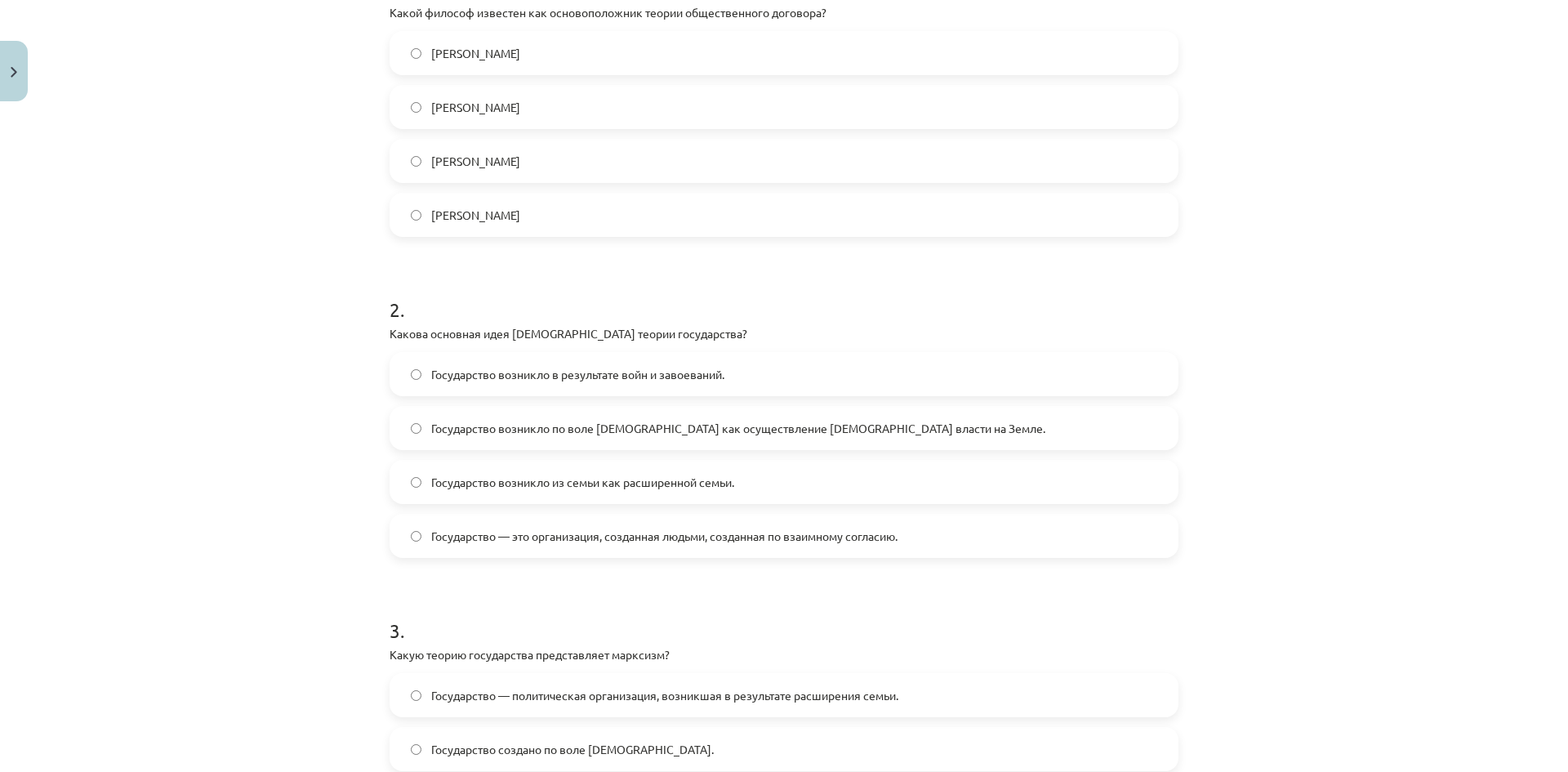
scroll to position [378, 0]
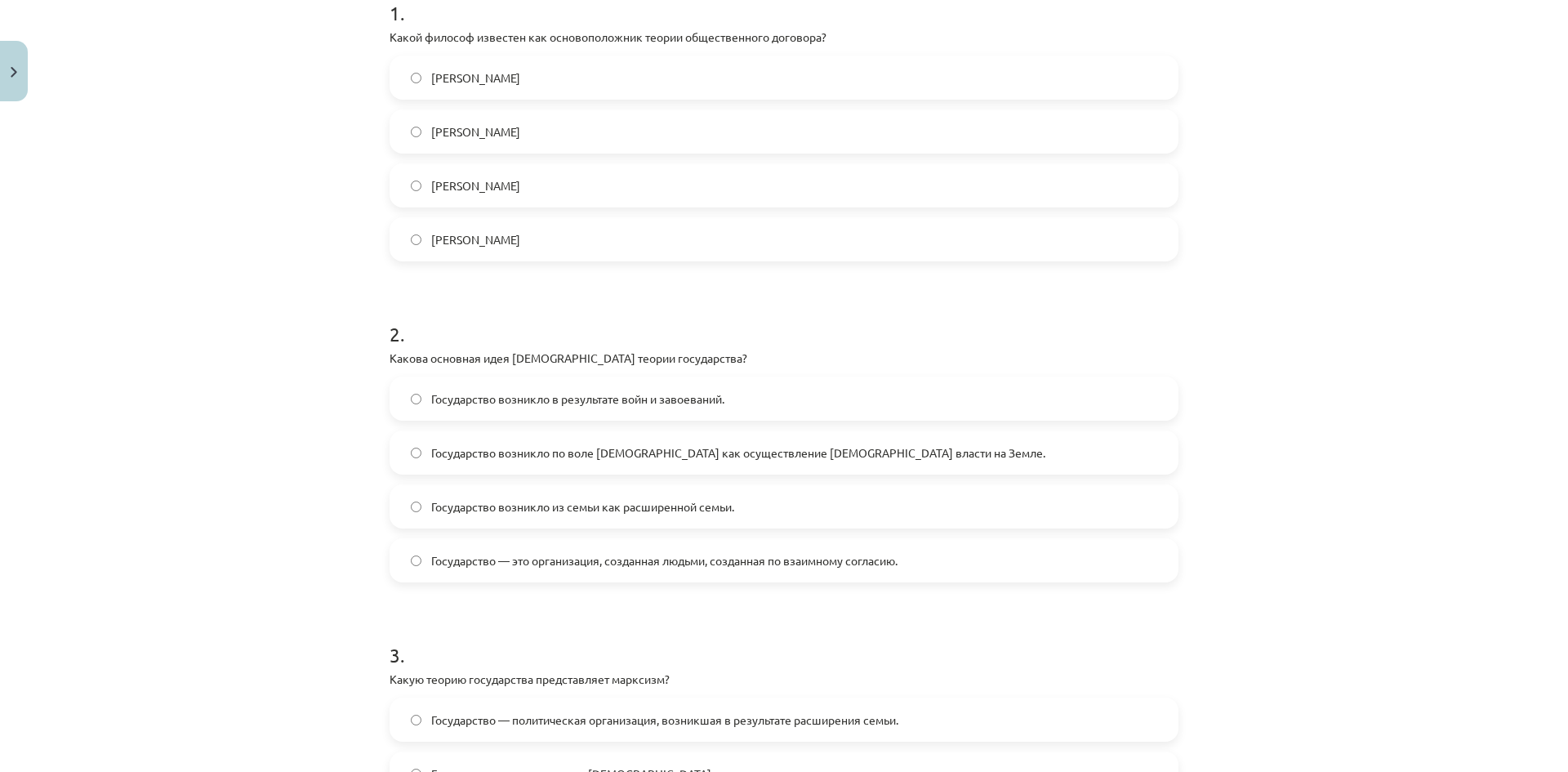
click at [416, 138] on label "Томас Гоббс" at bounding box center [784, 131] width 785 height 41
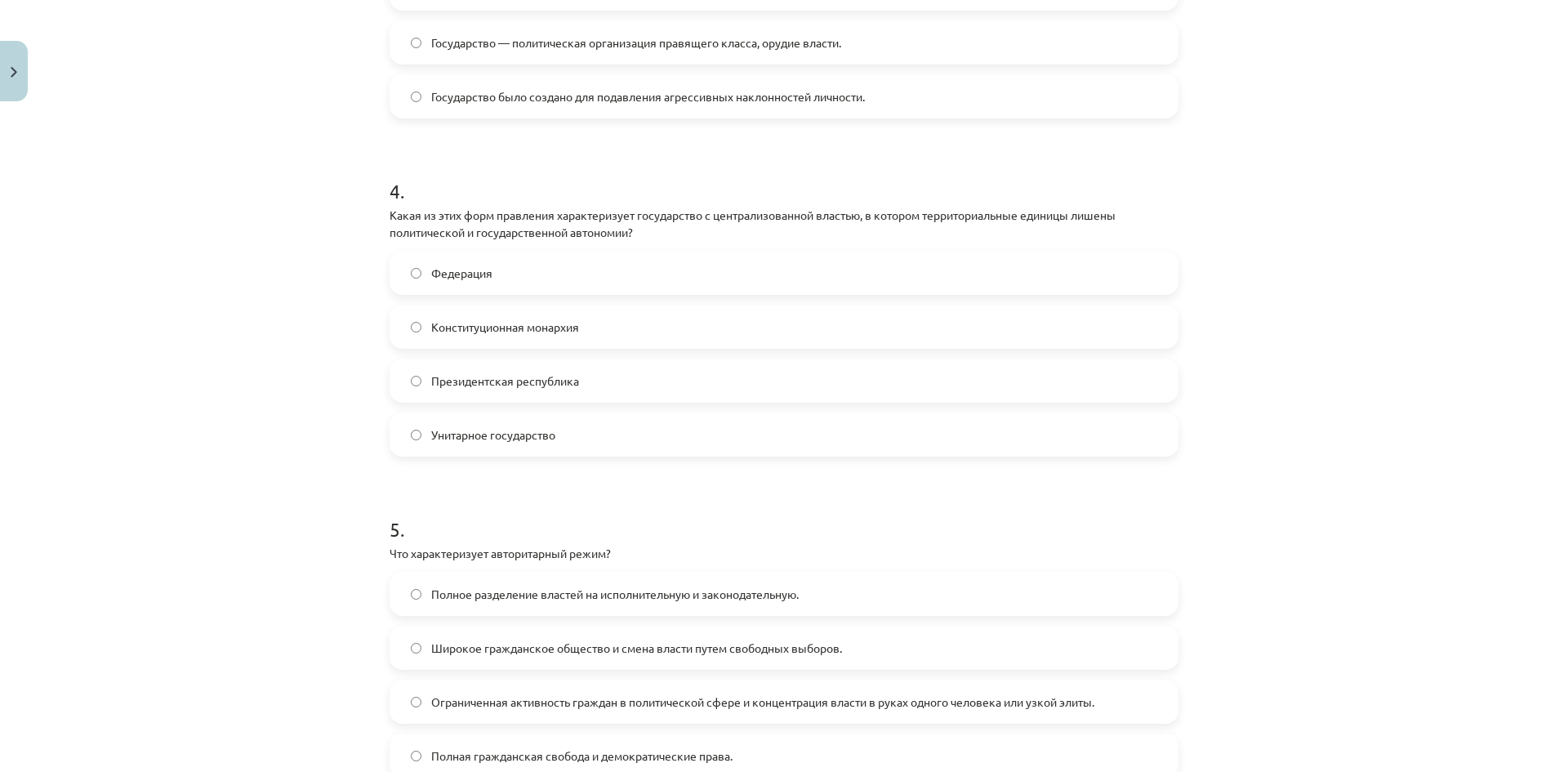
scroll to position [1195, 0]
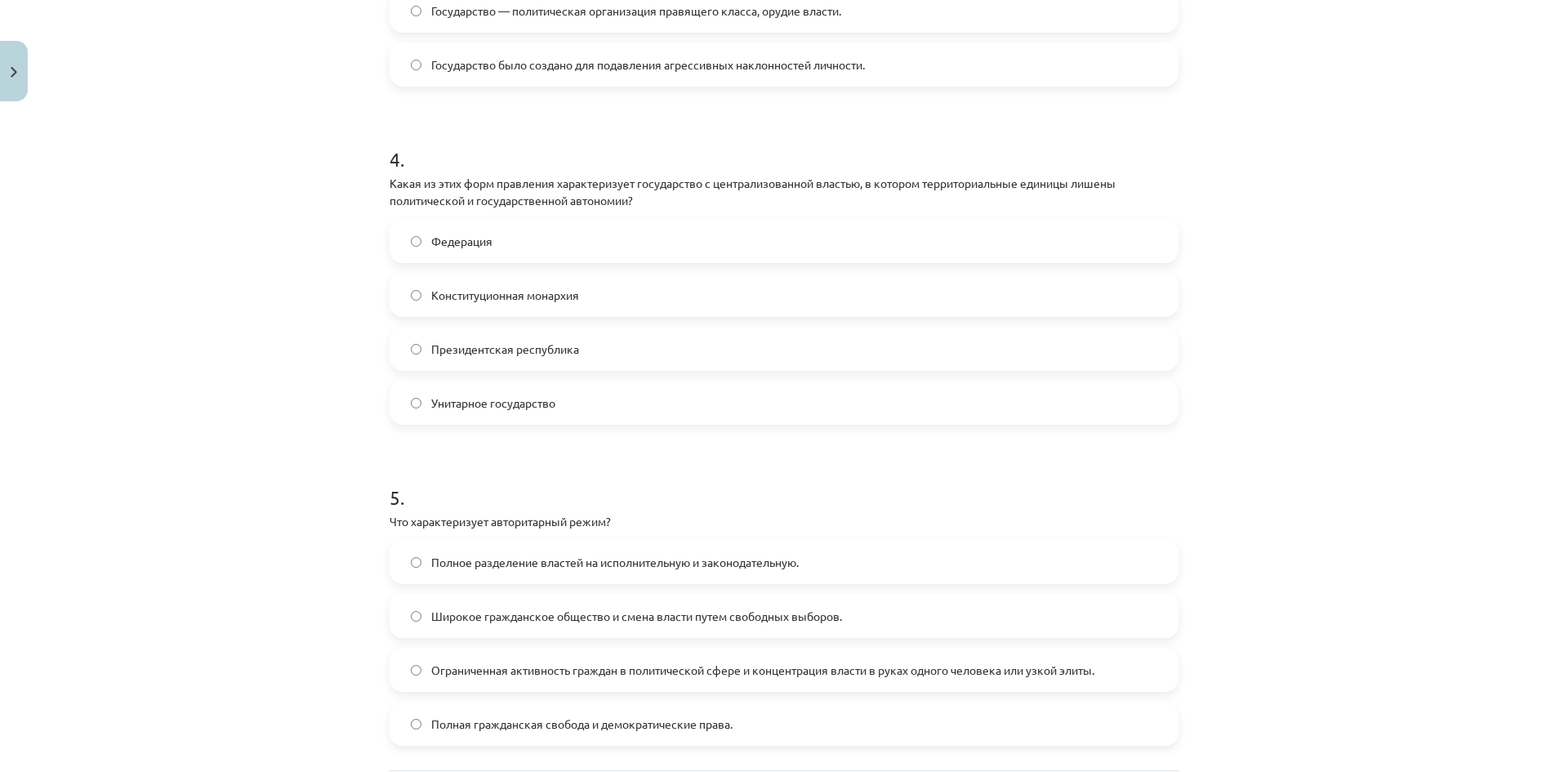
click at [447, 414] on label "Унитарное государство" at bounding box center [784, 402] width 785 height 41
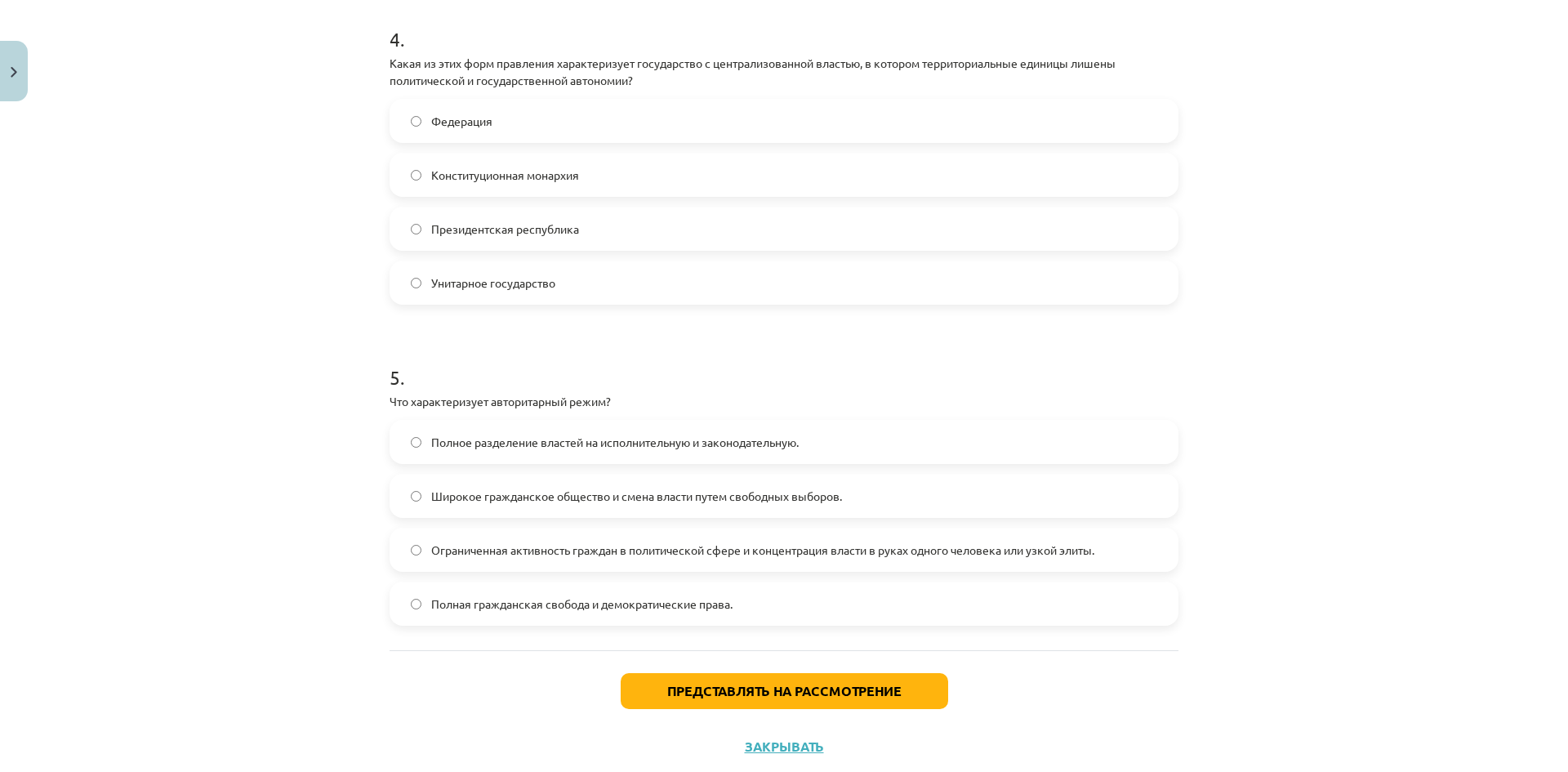
scroll to position [1358, 0]
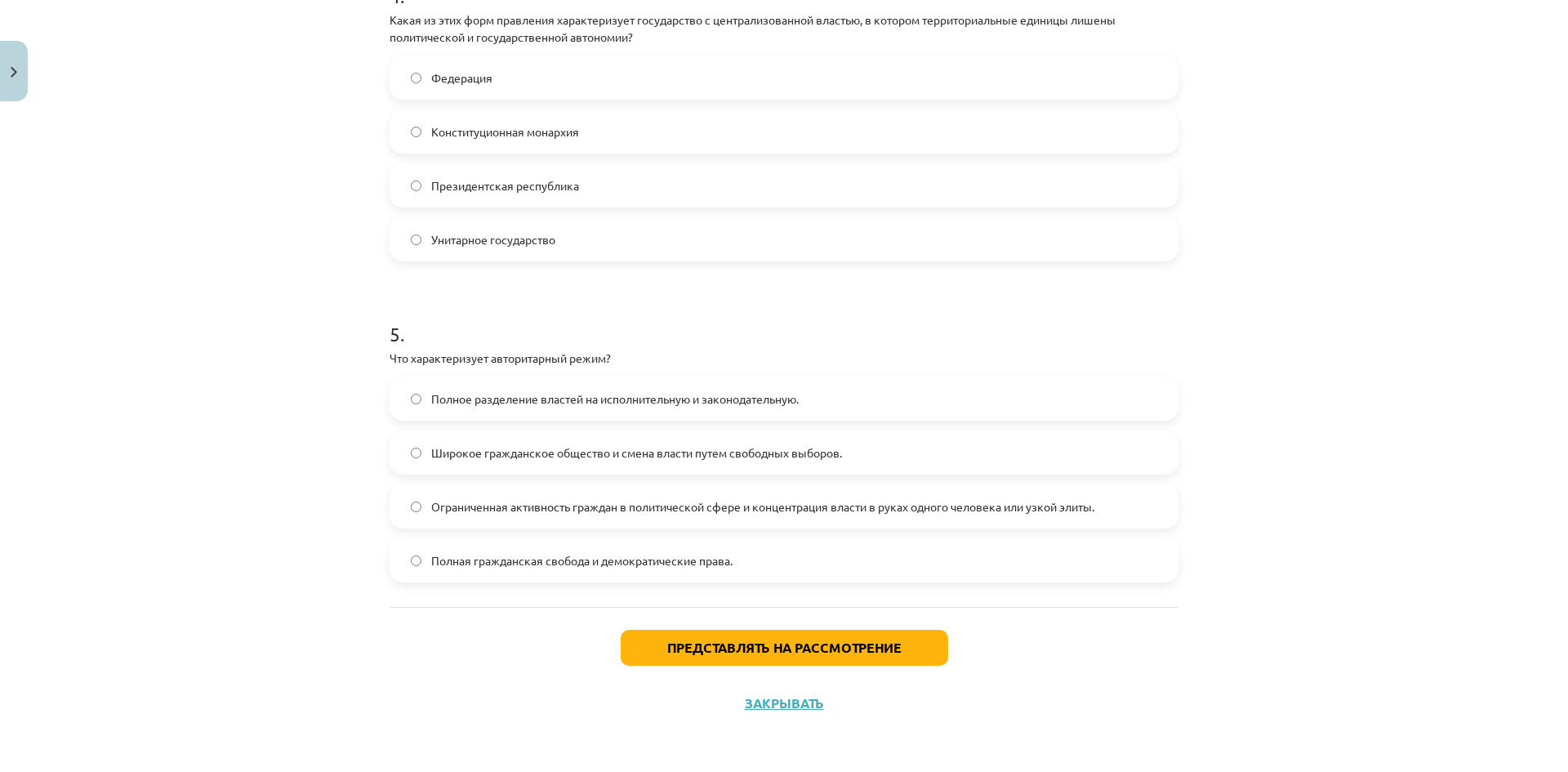
click at [408, 515] on label "Ограниченная активность граждан в политической сфере и концентрация власти в ру…" at bounding box center [784, 506] width 785 height 41
click at [769, 654] on font "Представлять на рассмотрение" at bounding box center [784, 646] width 234 height 17
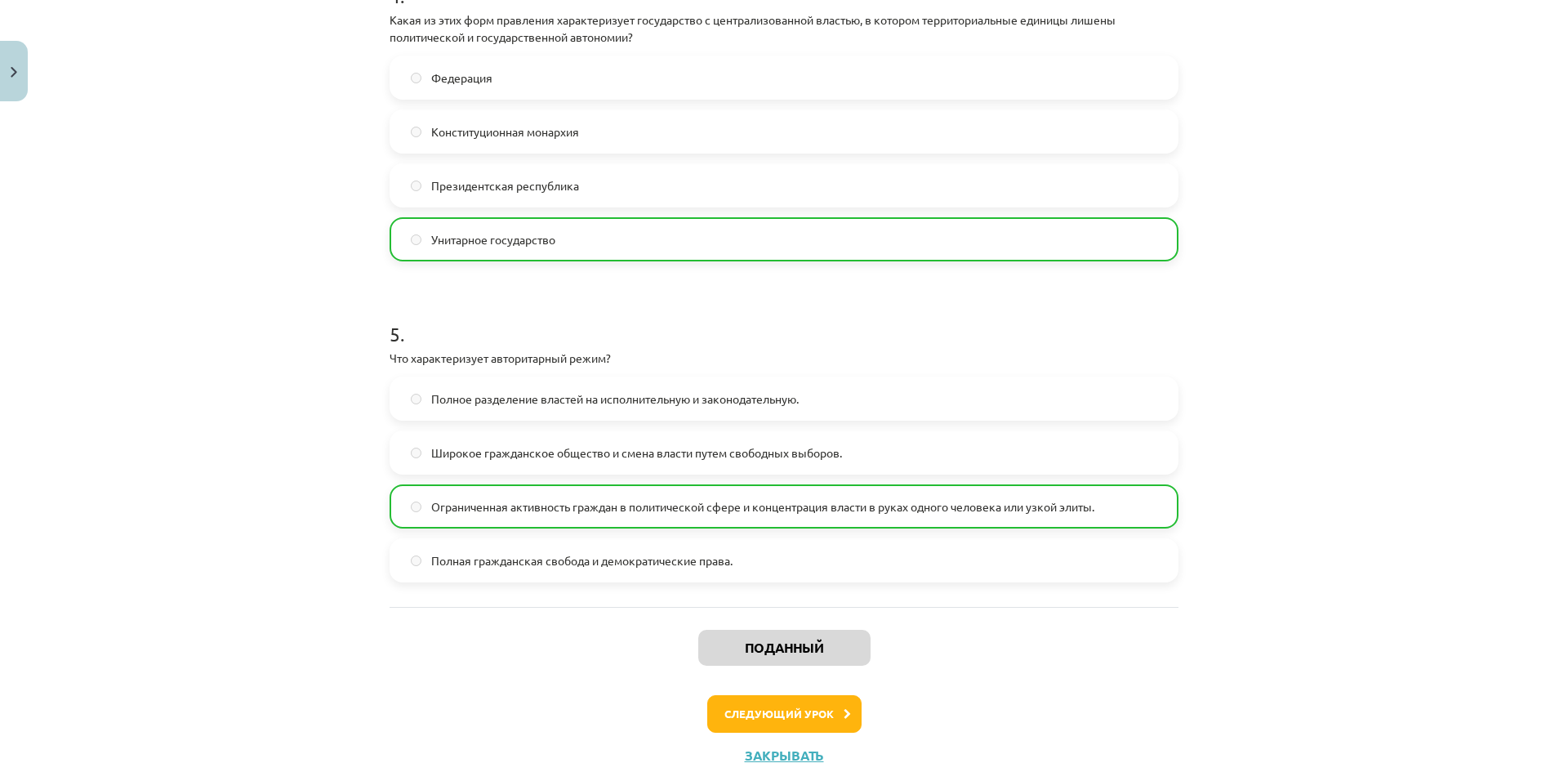
scroll to position [1410, 0]
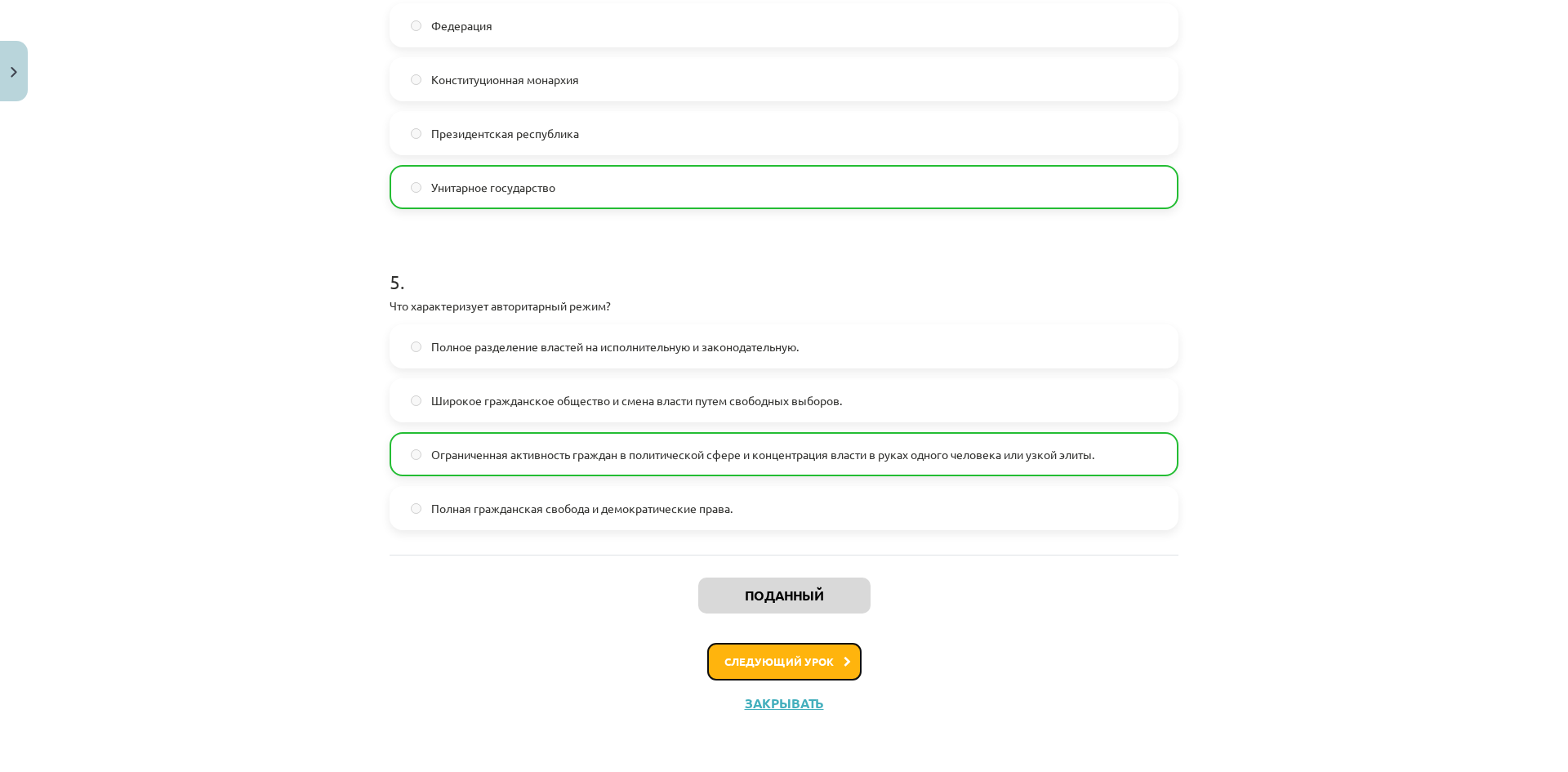
click at [800, 661] on font "Следующий урок" at bounding box center [779, 661] width 110 height 14
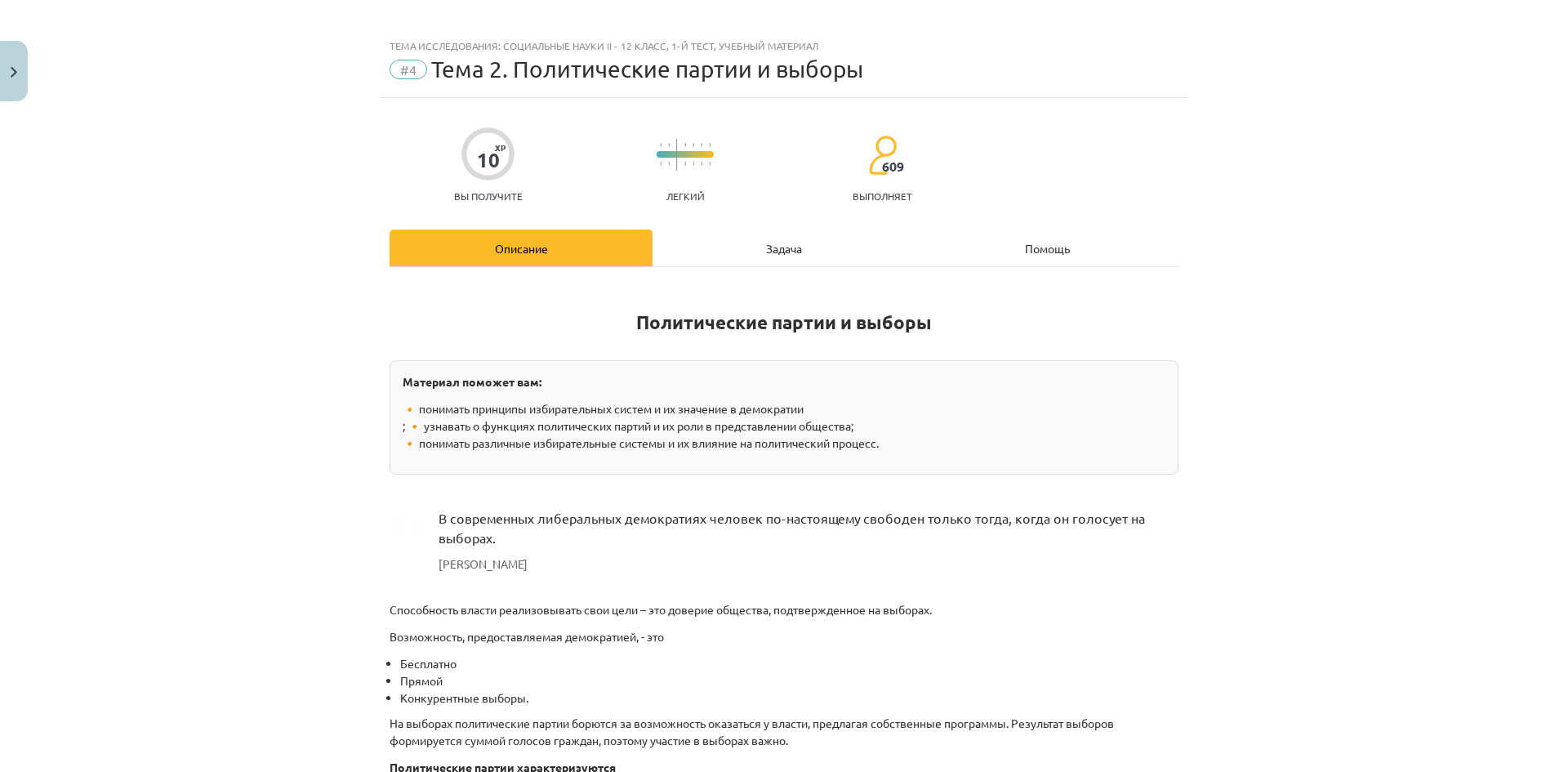
scroll to position [0, 0]
